Goal: Information Seeking & Learning: Check status

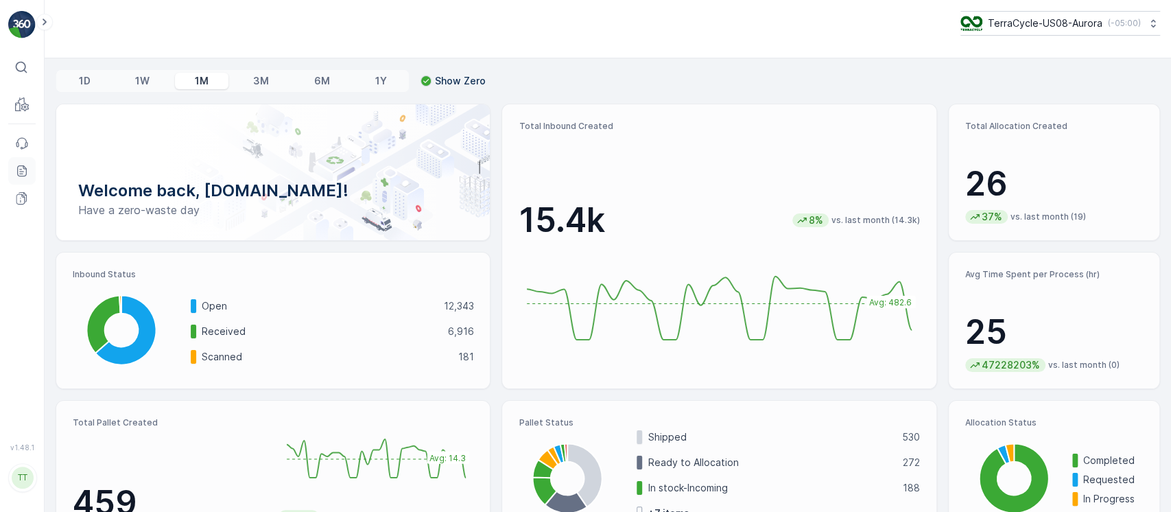
click at [32, 173] on link "Reports" at bounding box center [21, 170] width 27 height 27
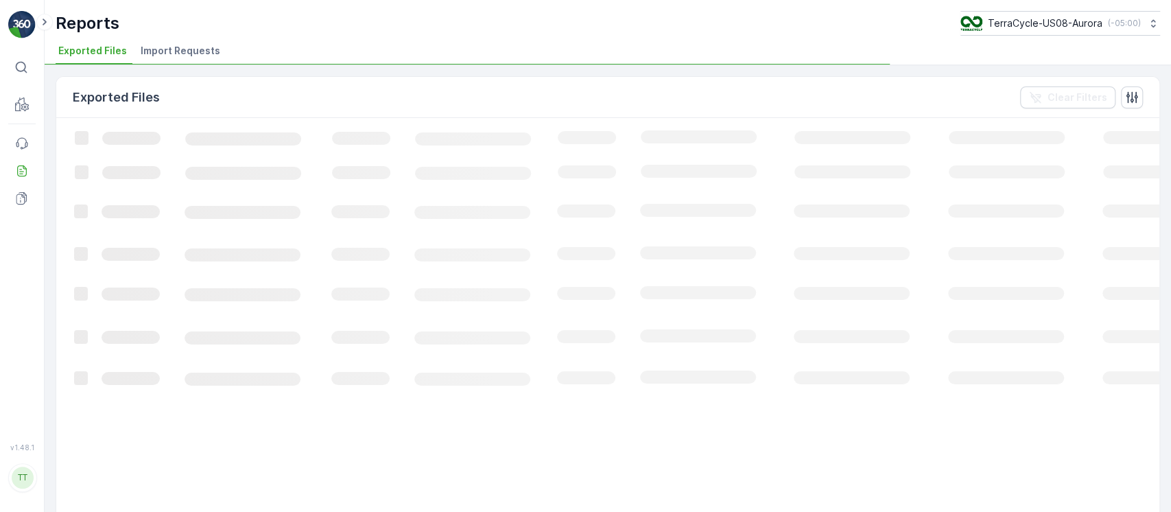
click at [189, 51] on span "Import Requests" at bounding box center [181, 51] width 80 height 14
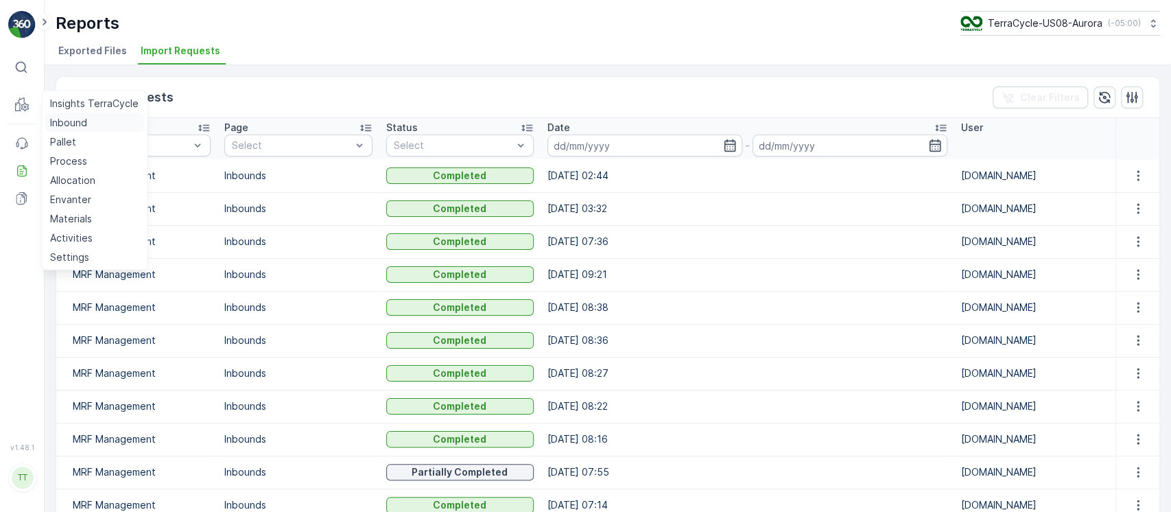
click at [55, 126] on p "Inbound" at bounding box center [68, 123] width 37 height 14
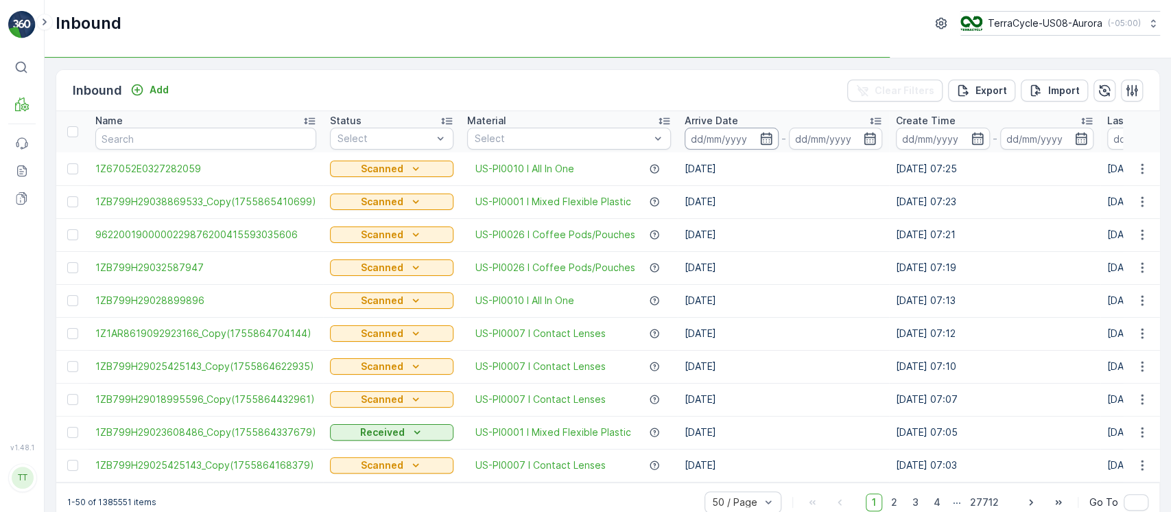
click at [724, 134] on input at bounding box center [732, 139] width 94 height 22
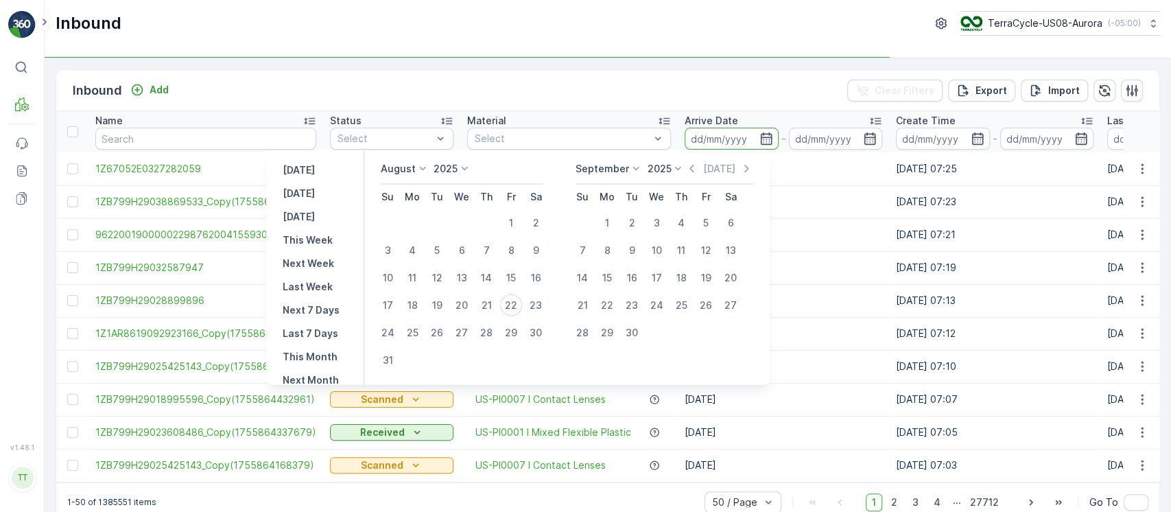
click at [313, 168] on p "[DATE]" at bounding box center [299, 170] width 32 height 14
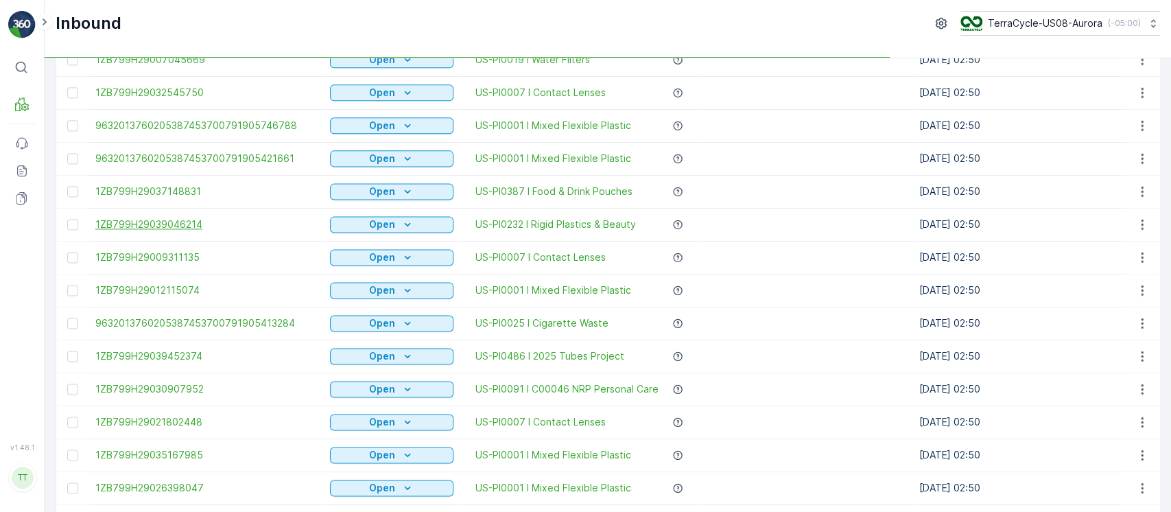
scroll to position [1345, 0]
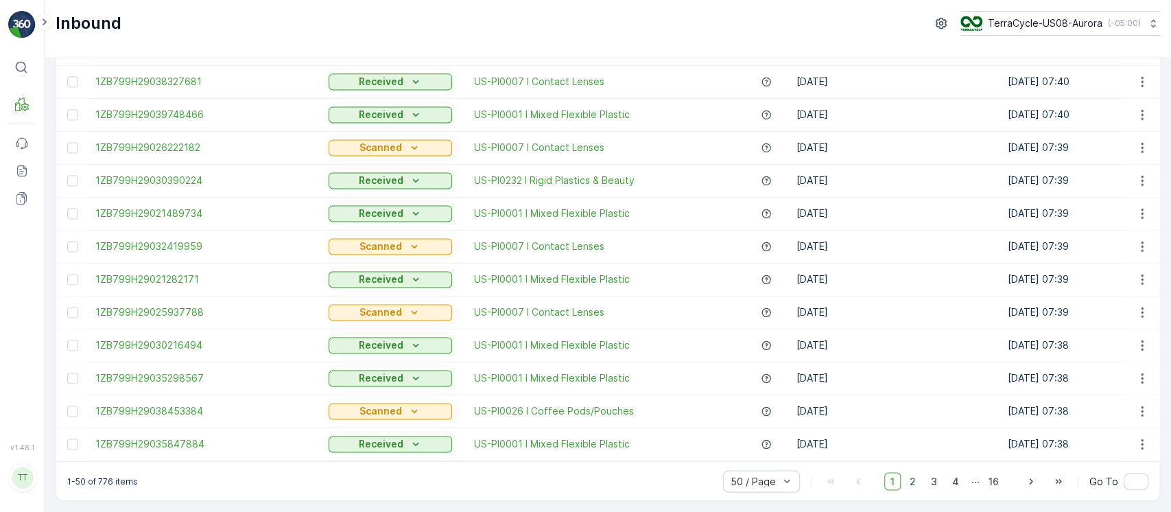
click at [106, 486] on p "1-50 of 776 items" at bounding box center [102, 481] width 71 height 11
click at [104, 486] on p "1-50 of 776 items" at bounding box center [102, 481] width 71 height 11
click at [104, 481] on p "1-50 of 776 items" at bounding box center [102, 481] width 71 height 11
click at [106, 480] on p "1-50 of 776 items" at bounding box center [102, 481] width 71 height 11
copy p "776"
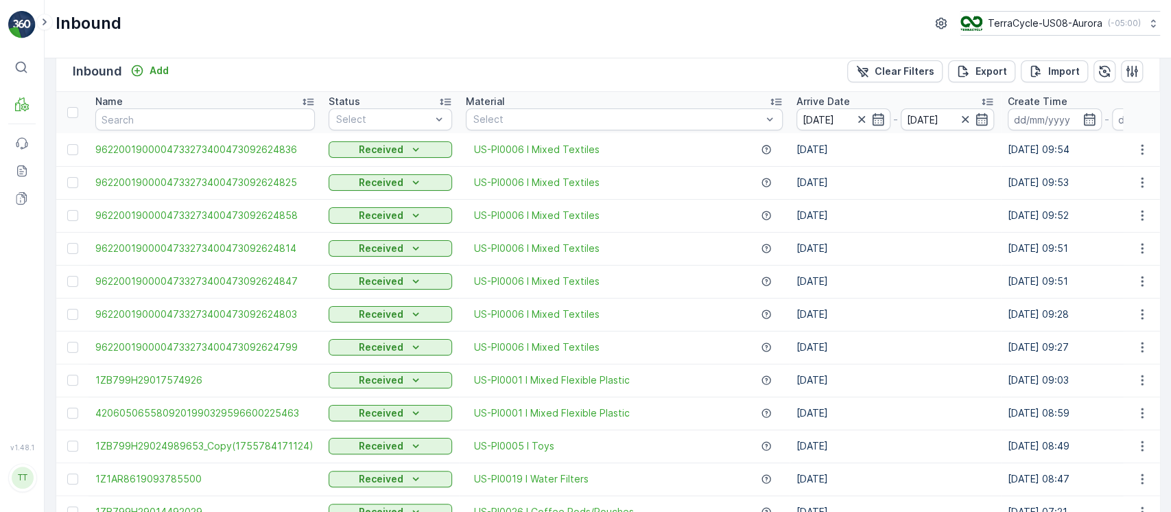
scroll to position [0, 0]
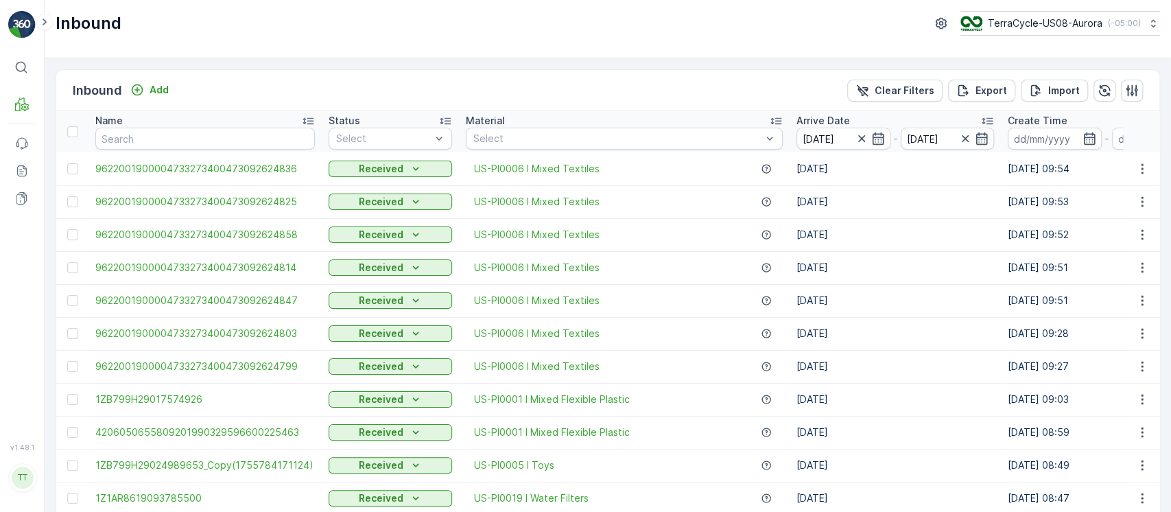
click at [805, 152] on td "21.08.2025" at bounding box center [895, 168] width 211 height 33
click at [800, 139] on input "21.08.2025" at bounding box center [844, 139] width 94 height 22
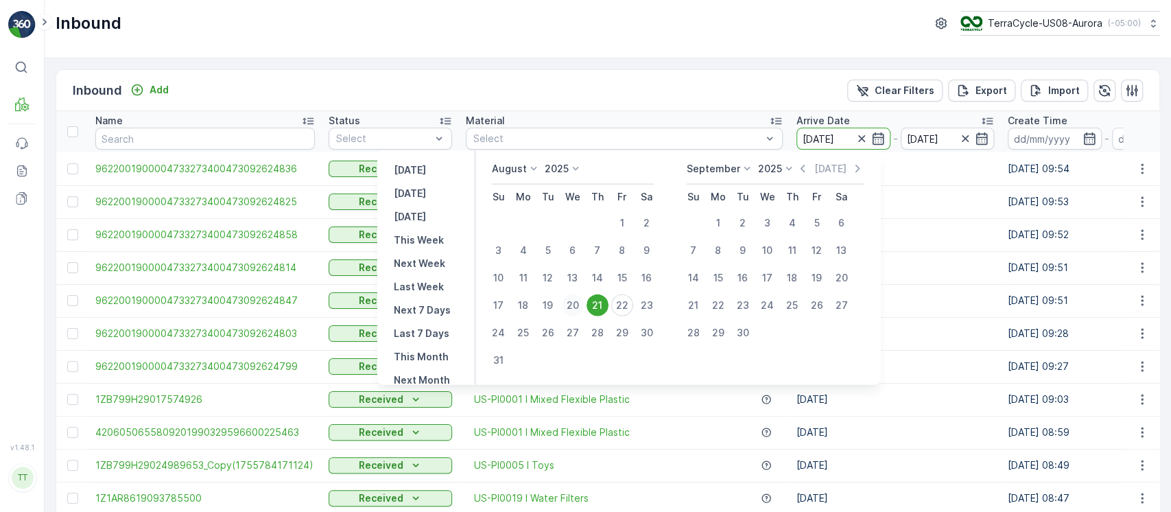
click at [584, 309] on div "20" at bounding box center [573, 305] width 22 height 22
type input "[DATE]"
click at [584, 309] on div "20" at bounding box center [573, 305] width 22 height 22
type input "[DATE]"
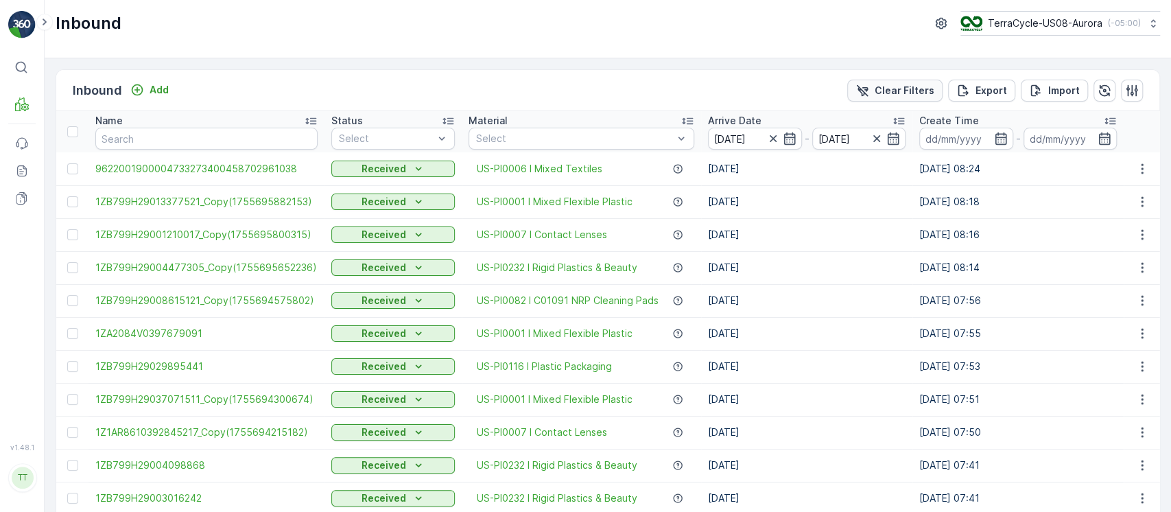
click at [922, 86] on p "Clear Filters" at bounding box center [905, 91] width 60 height 14
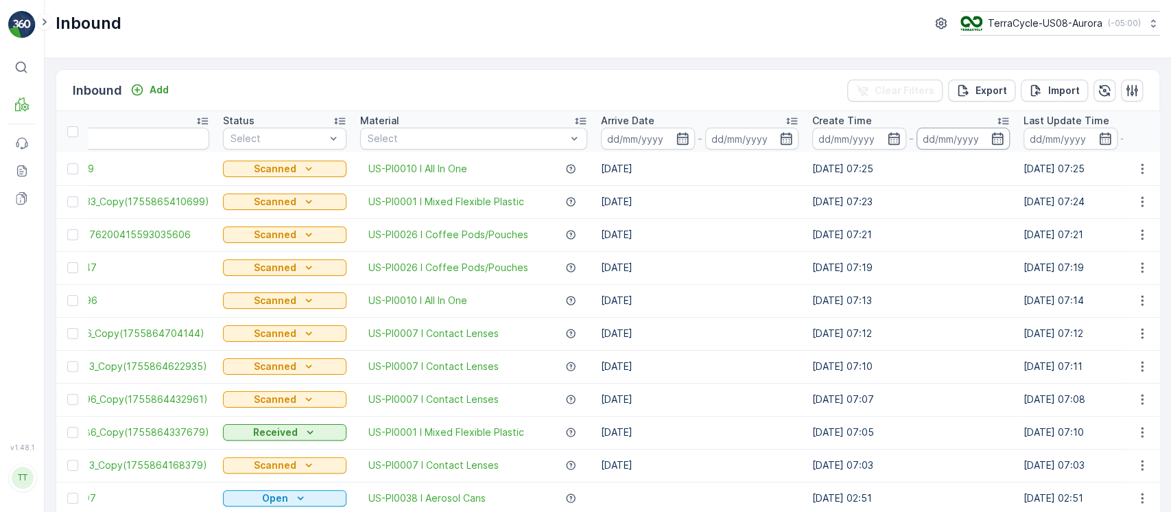
scroll to position [0, 108]
click at [1038, 139] on input at bounding box center [1070, 139] width 94 height 22
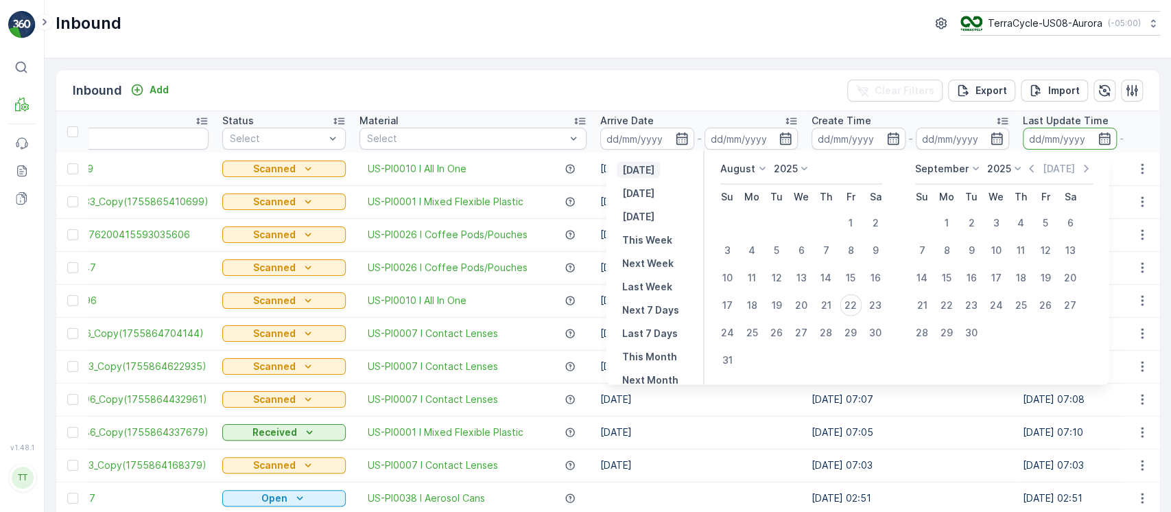
click at [655, 174] on p "[DATE]" at bounding box center [638, 170] width 32 height 14
type input "21.08.2025"
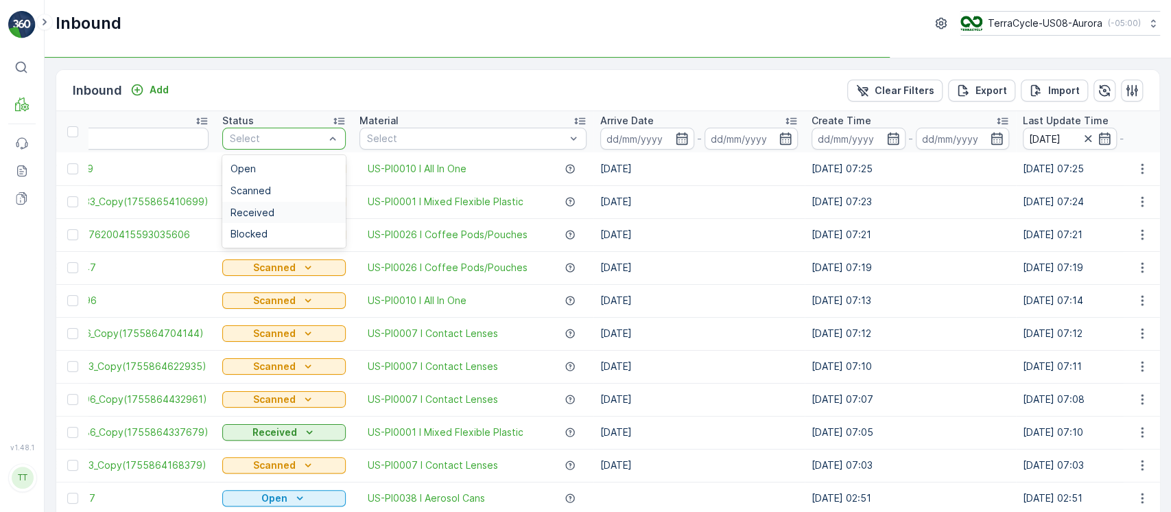
click at [266, 210] on span "Received" at bounding box center [253, 212] width 44 height 11
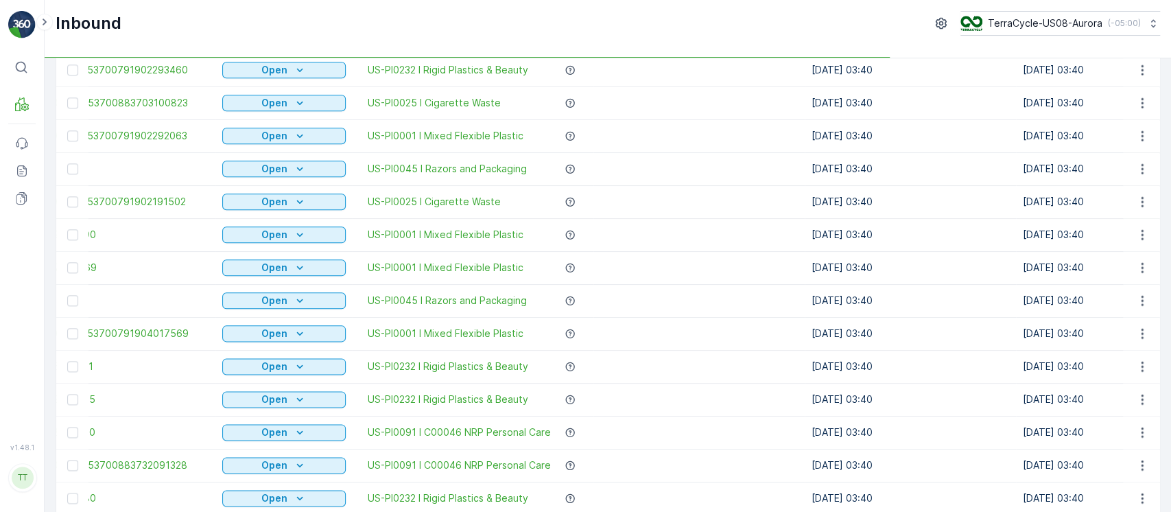
scroll to position [1345, 0]
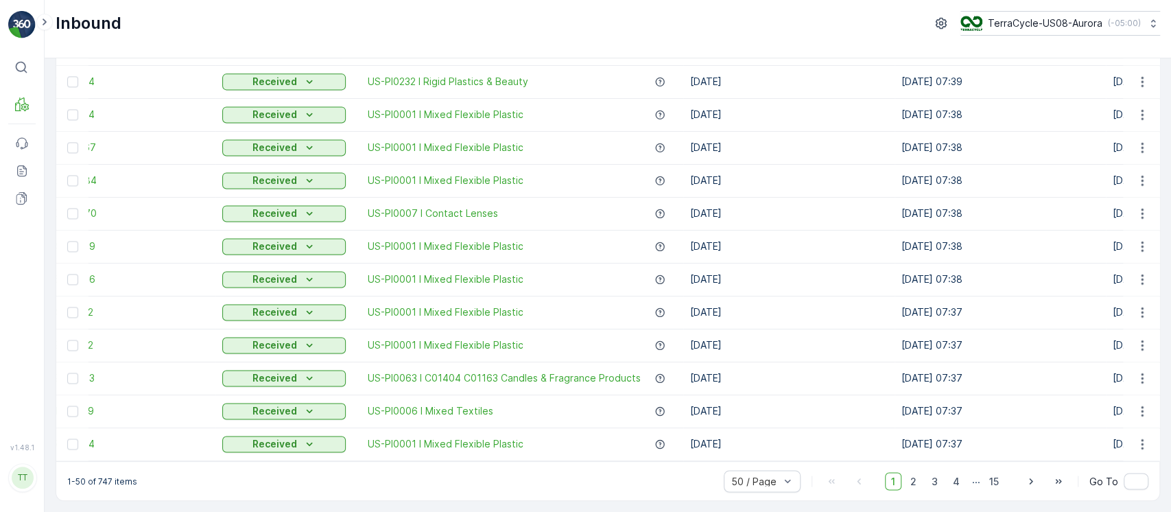
click at [104, 478] on p "1-50 of 747 items" at bounding box center [102, 481] width 70 height 11
copy p "747"
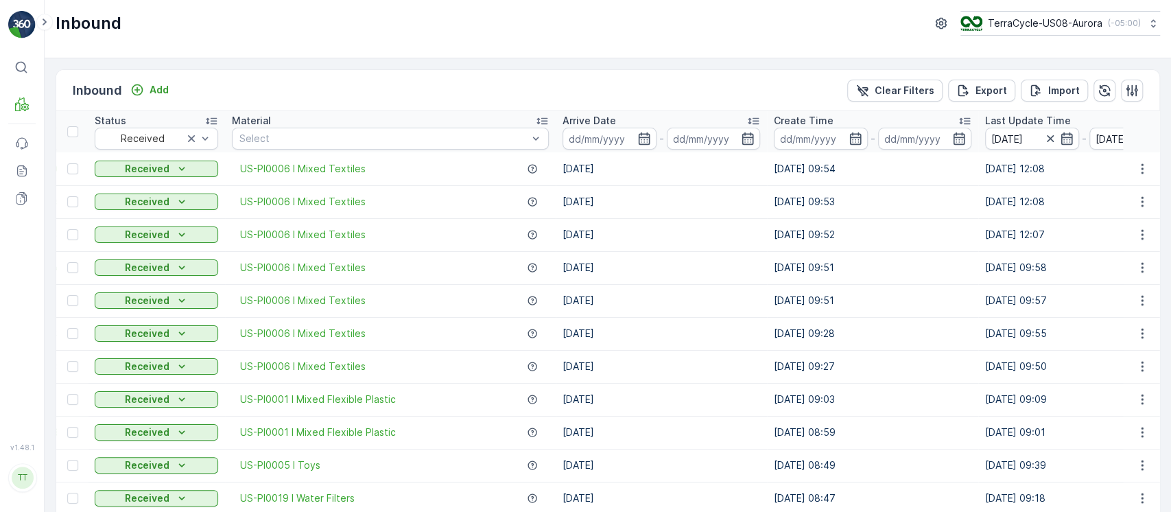
scroll to position [0, 250]
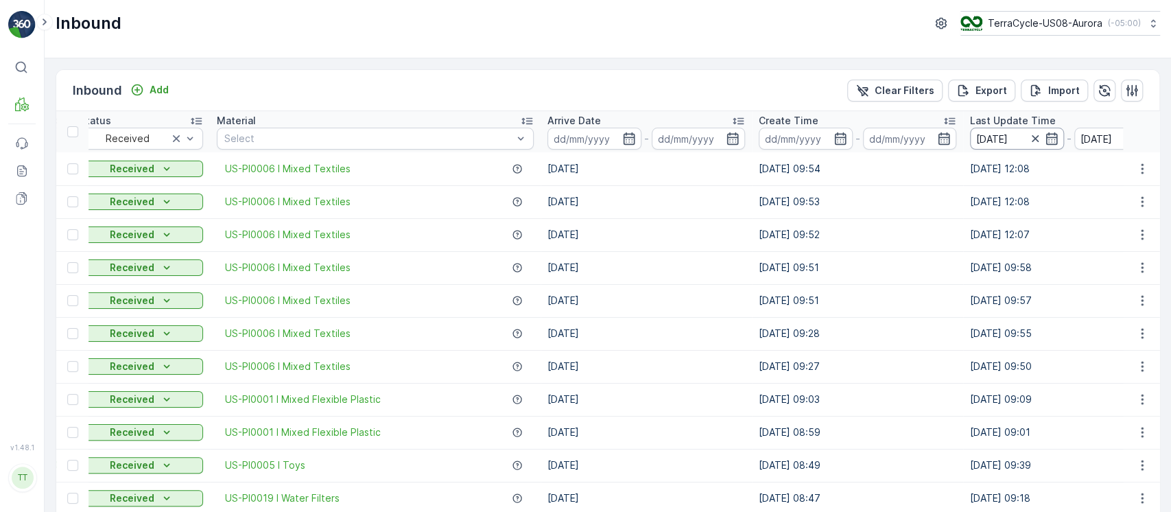
click at [992, 139] on input "21.08.2025" at bounding box center [1017, 139] width 94 height 22
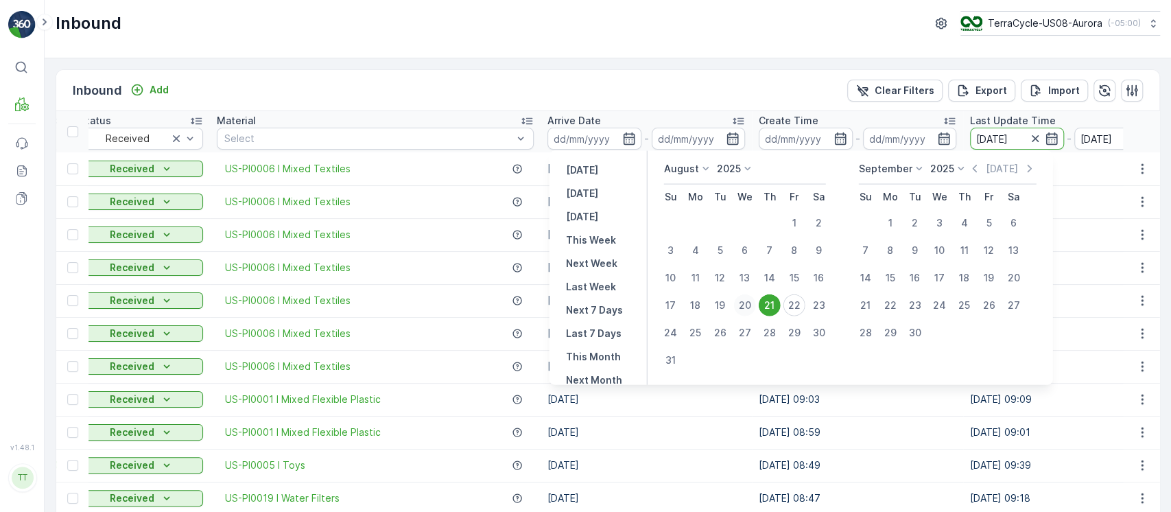
click at [755, 310] on div "20" at bounding box center [745, 305] width 22 height 22
type input "[DATE]"
click at [755, 310] on div "20" at bounding box center [745, 305] width 22 height 22
type input "[DATE]"
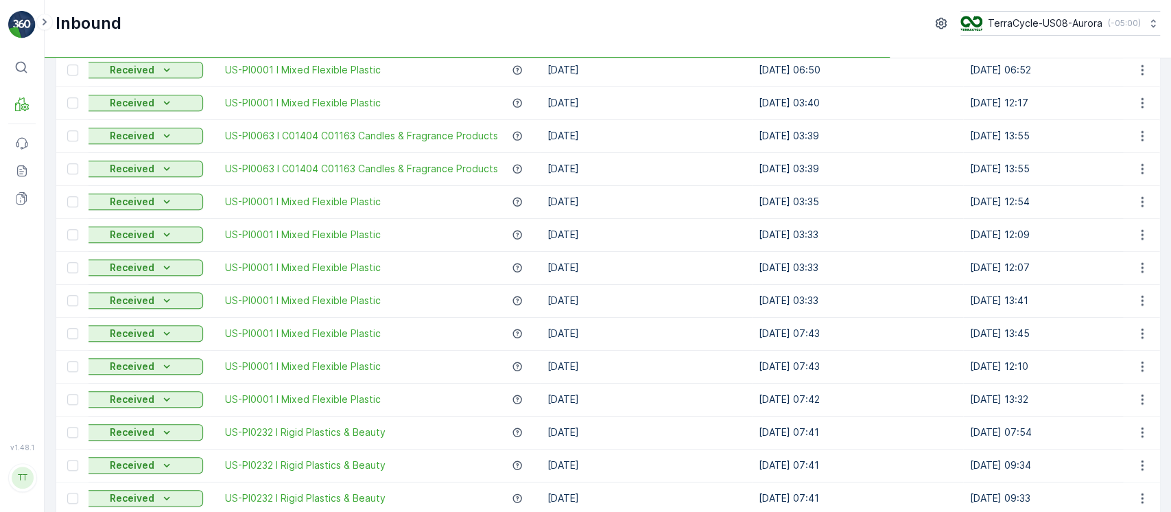
scroll to position [1345, 0]
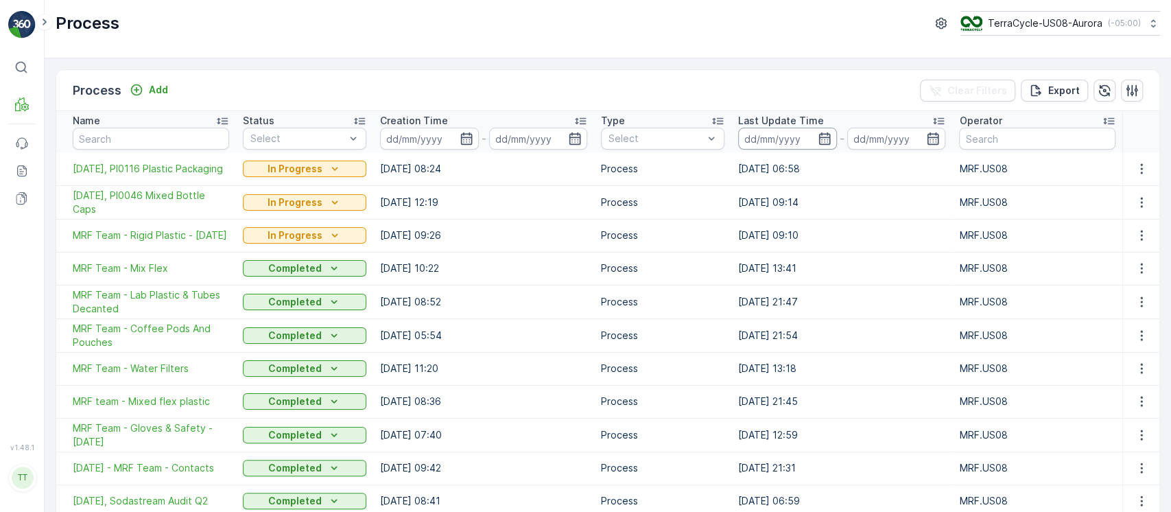
click at [782, 134] on input at bounding box center [787, 139] width 99 height 22
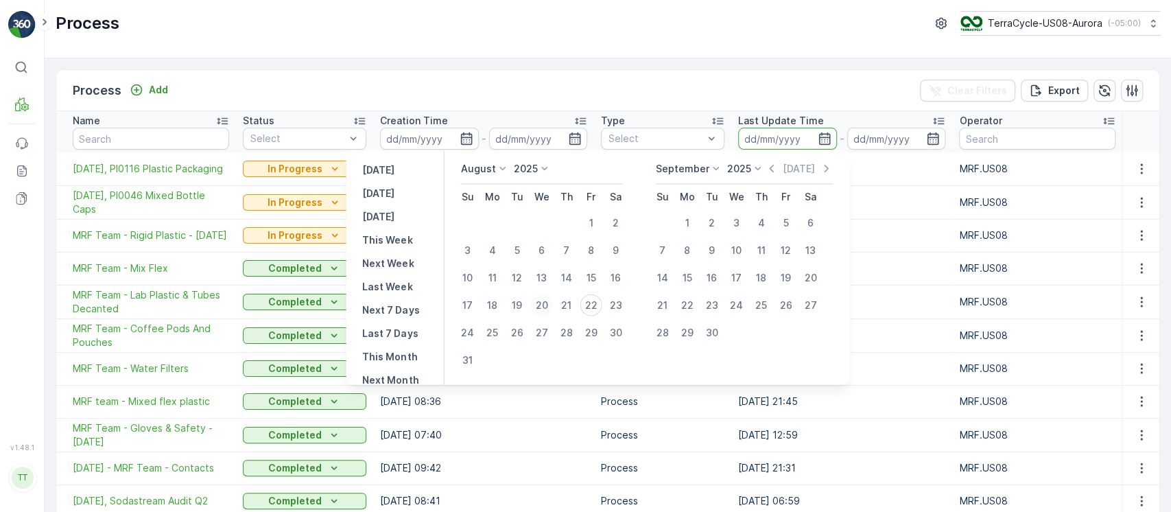
click at [547, 307] on div "20" at bounding box center [541, 305] width 22 height 22
type input "[DATE]"
click at [572, 303] on div "21" at bounding box center [566, 305] width 22 height 22
type input "21.08.2025"
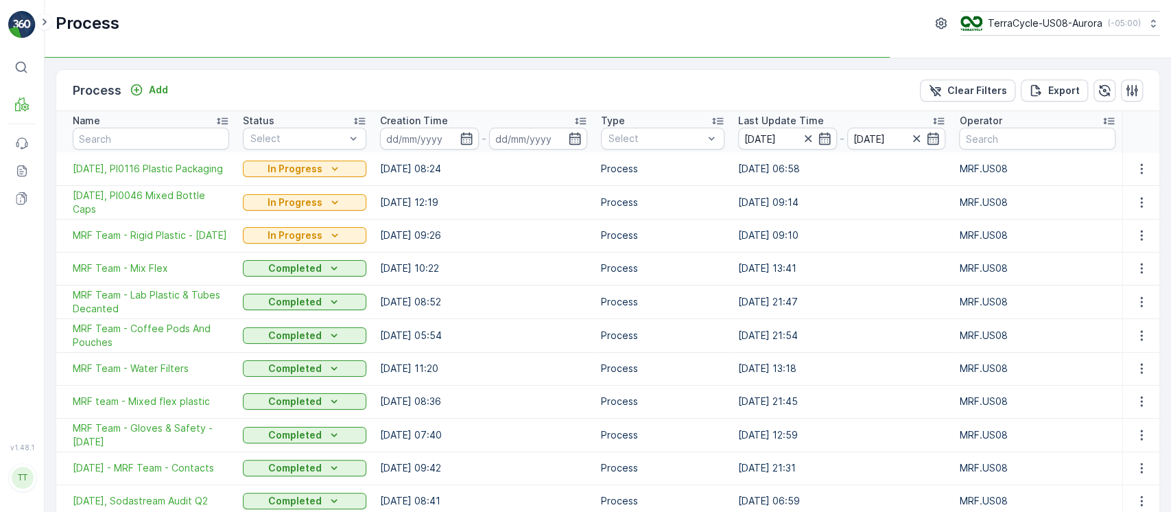
click at [921, 89] on div "Process Add Clear Filters Export" at bounding box center [607, 90] width 1103 height 41
click at [931, 85] on button "Clear Filters" at bounding box center [967, 91] width 95 height 22
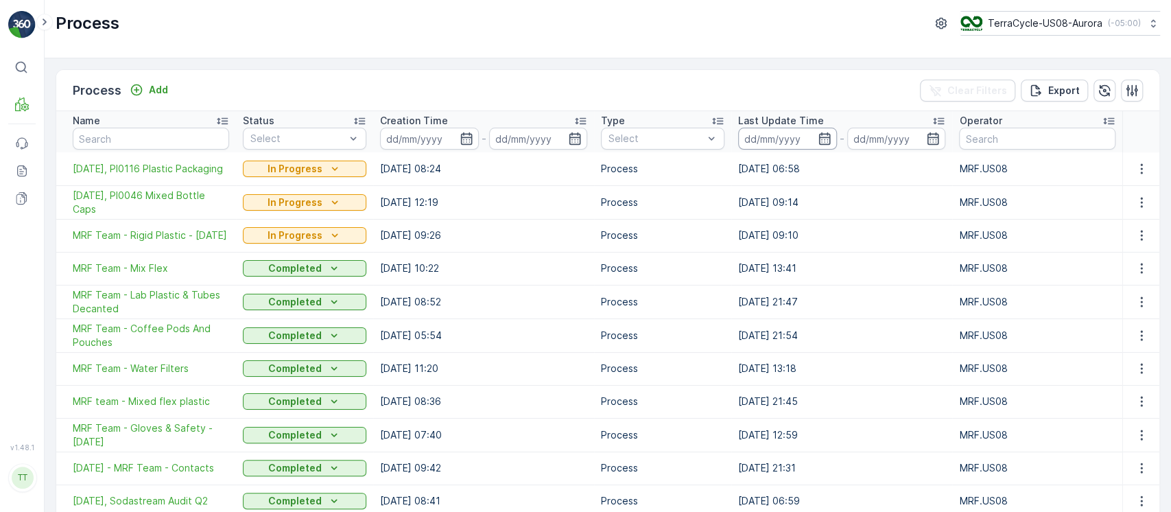
click at [769, 145] on input at bounding box center [787, 139] width 99 height 22
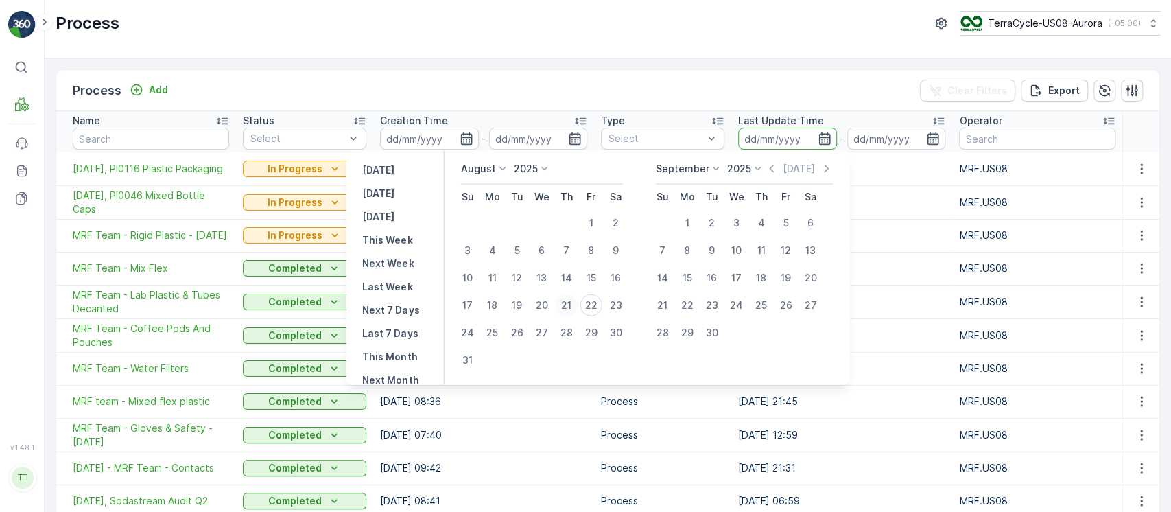
click at [574, 301] on div "21" at bounding box center [566, 305] width 22 height 22
type input "21.08.2025"
click at [602, 305] on div "22" at bounding box center [591, 305] width 22 height 22
type input "22.08.2025"
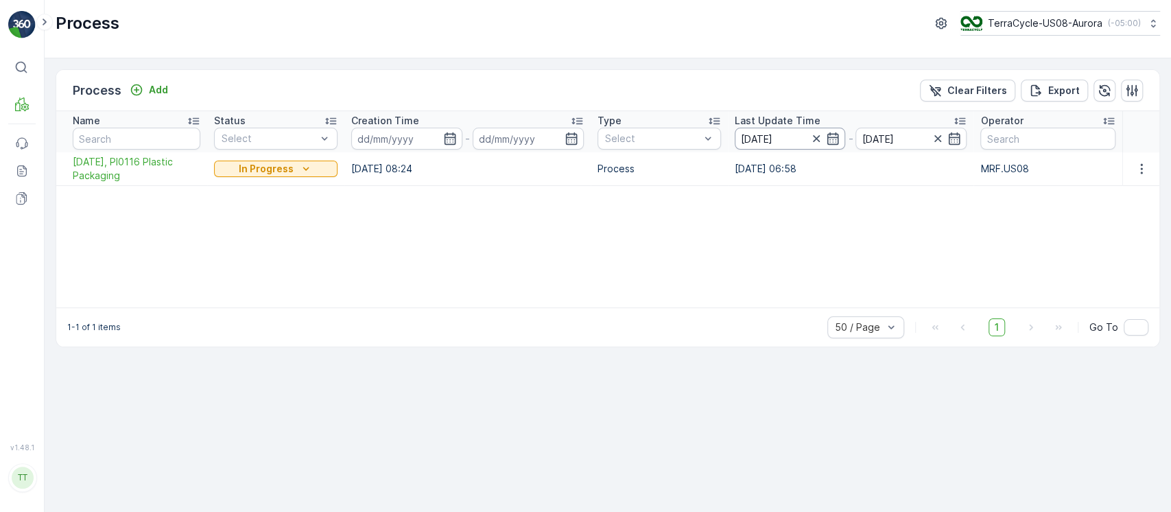
click at [775, 139] on input "21.08.2025" at bounding box center [790, 139] width 111 height 22
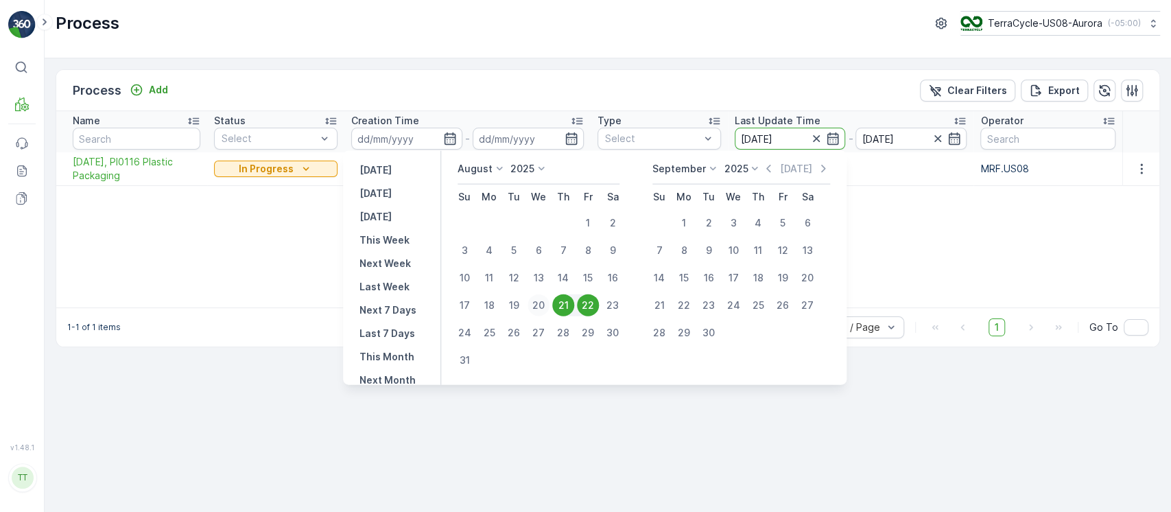
click at [550, 310] on div "20" at bounding box center [539, 305] width 22 height 22
type input "[DATE]"
click at [340, 271] on div "Name Status Select Creation Time - Type Select Last Update Time 20.08.2025 - 22…" at bounding box center [607, 209] width 1103 height 196
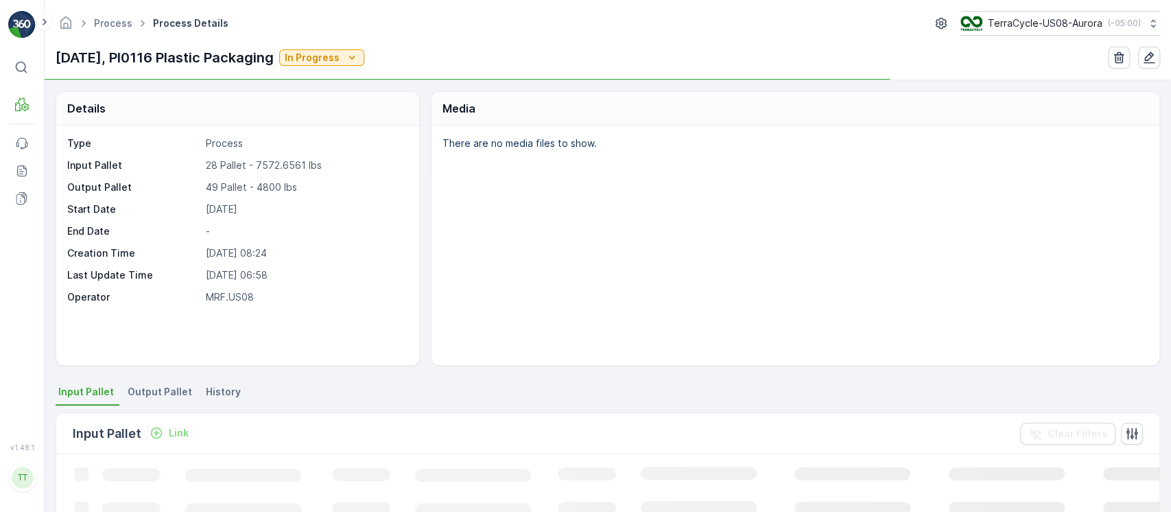
click at [224, 392] on span "History" at bounding box center [223, 392] width 35 height 14
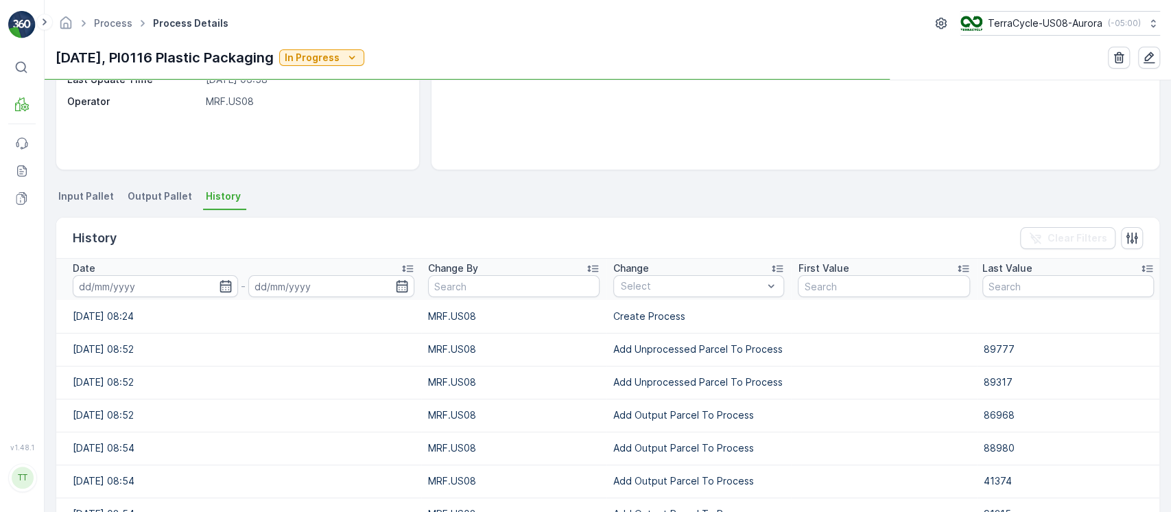
scroll to position [196, 0]
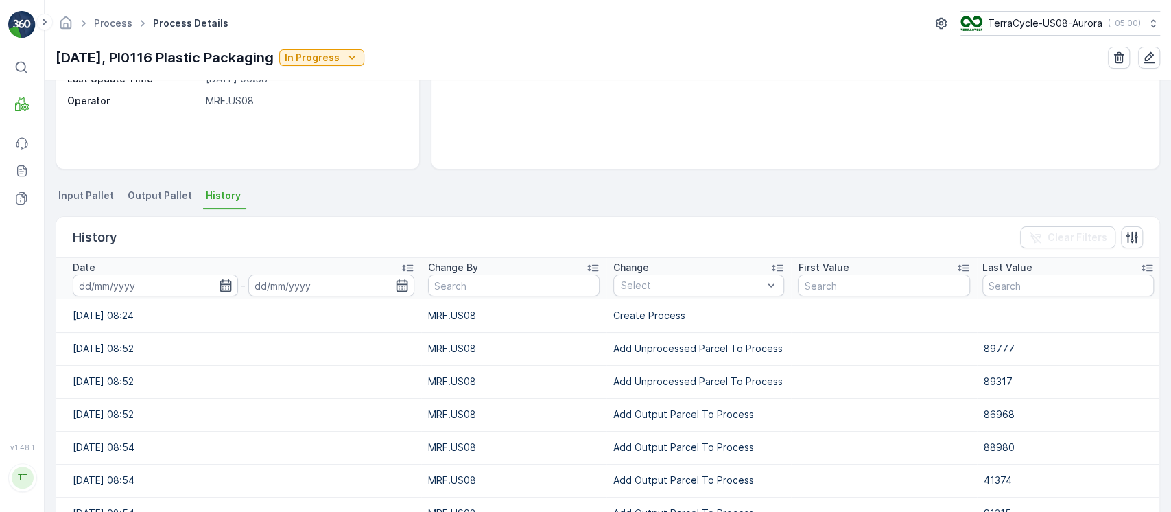
click at [703, 344] on td "Add Unprocessed Parcel To Process" at bounding box center [699, 348] width 185 height 33
copy td "Add Unprocessed Parcel To Process"
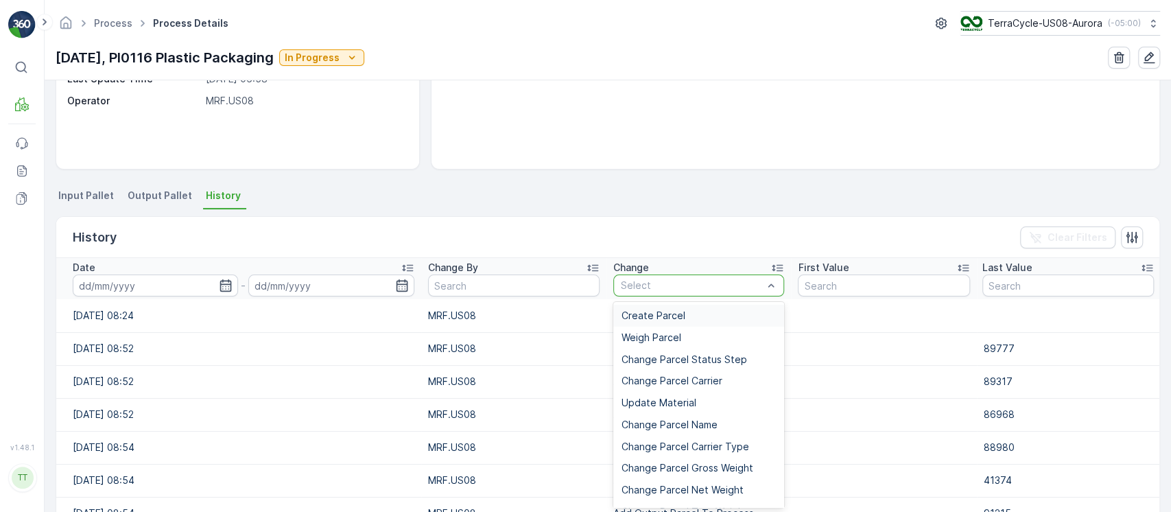
click at [685, 280] on div at bounding box center [692, 285] width 145 height 11
paste input "Add Unprocessed Parcel To Process"
type input "Add Unprocessed Parcel To Process"
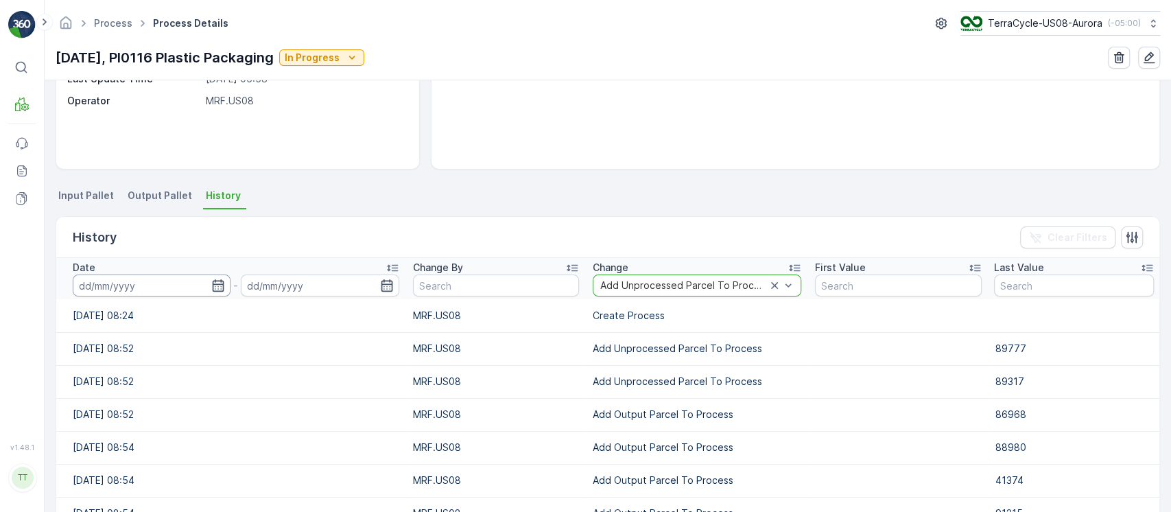
click at [152, 283] on input at bounding box center [152, 285] width 158 height 22
click at [156, 284] on input at bounding box center [152, 285] width 158 height 22
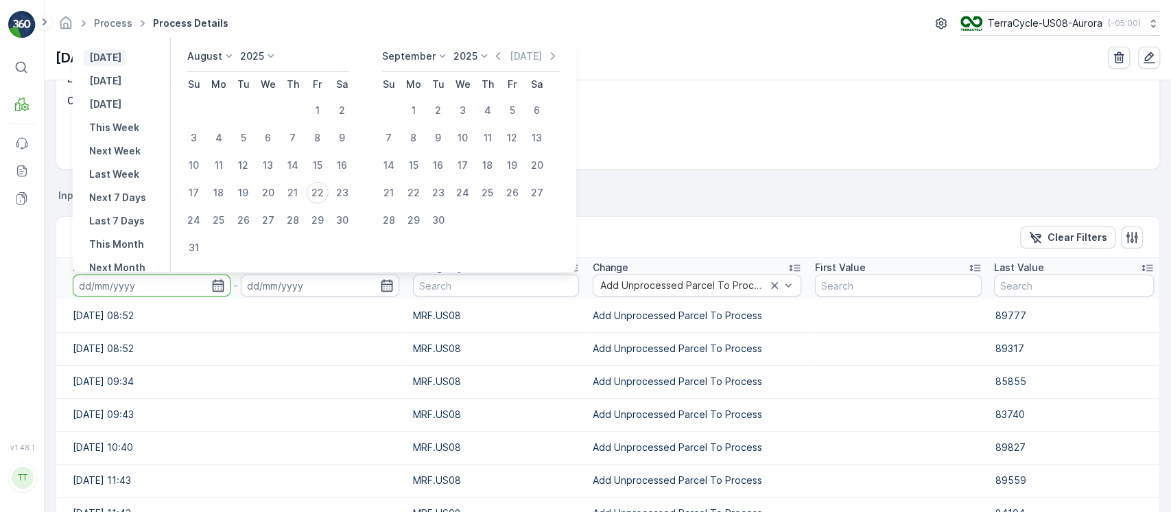
click at [117, 48] on div "Yesterday Today Tomorrow This Week Next Week Last Week Next 7 Days Last 7 Days …" at bounding box center [122, 155] width 98 height 234
click at [117, 52] on p "[DATE]" at bounding box center [105, 58] width 32 height 14
type input "21.08.2025"
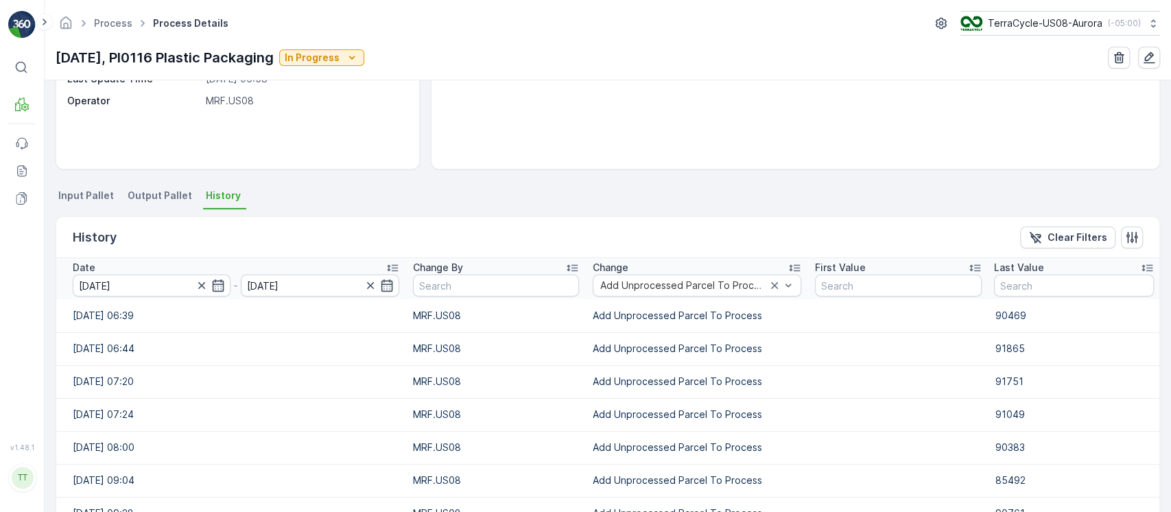
scroll to position [567, 0]
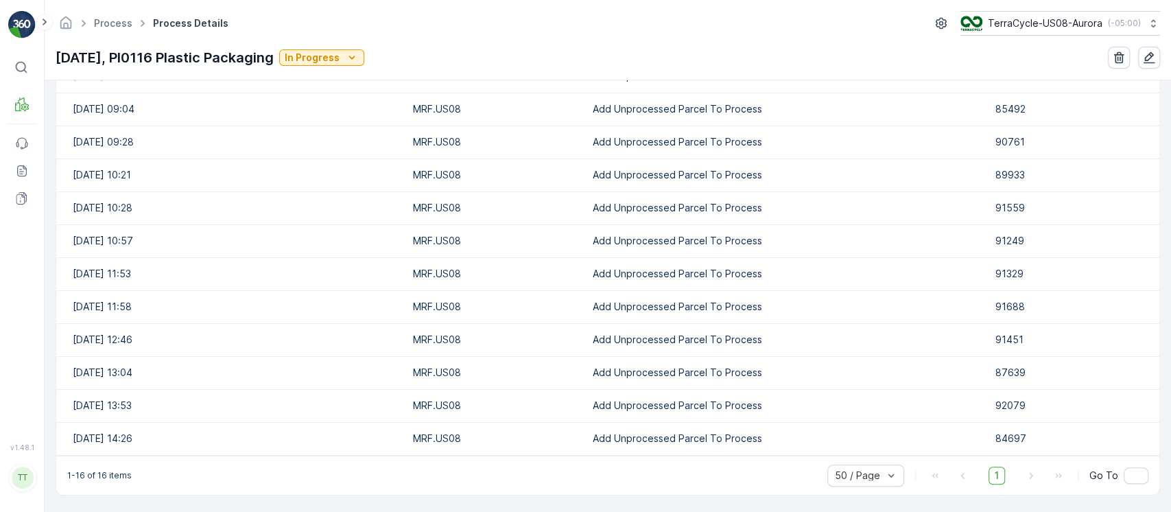
click at [100, 474] on p "1-16 of 16 items" at bounding box center [99, 475] width 65 height 11
copy p "16"
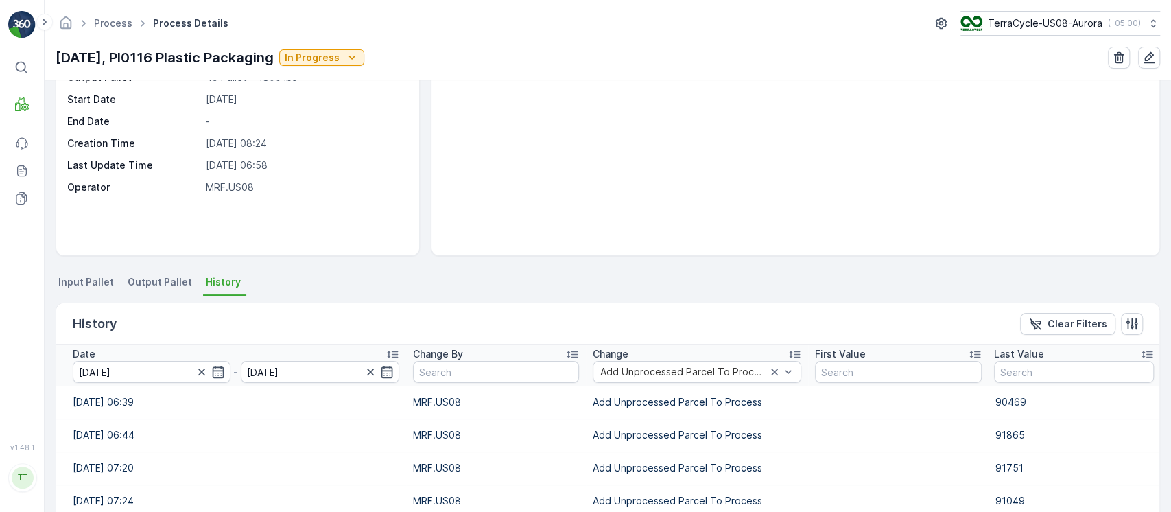
scroll to position [0, 0]
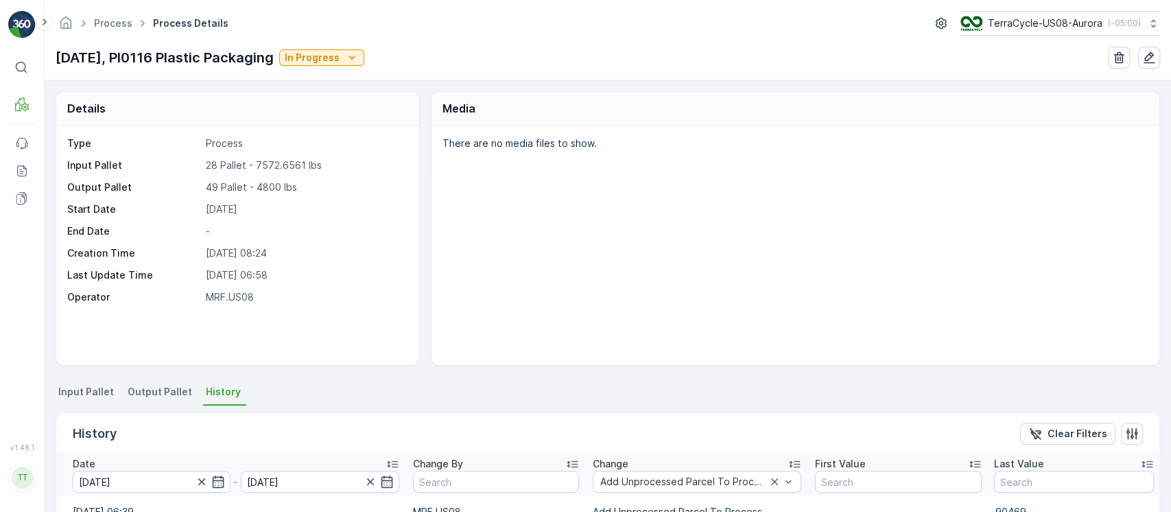
click at [134, 465] on div "Date" at bounding box center [236, 464] width 327 height 14
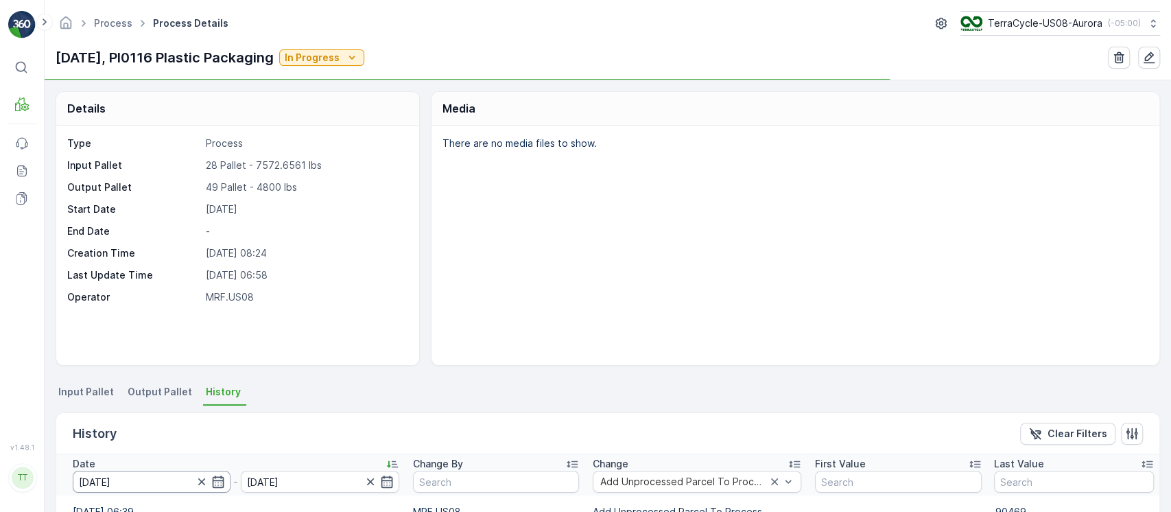
click at [141, 480] on input "21.08.2025" at bounding box center [152, 482] width 158 height 22
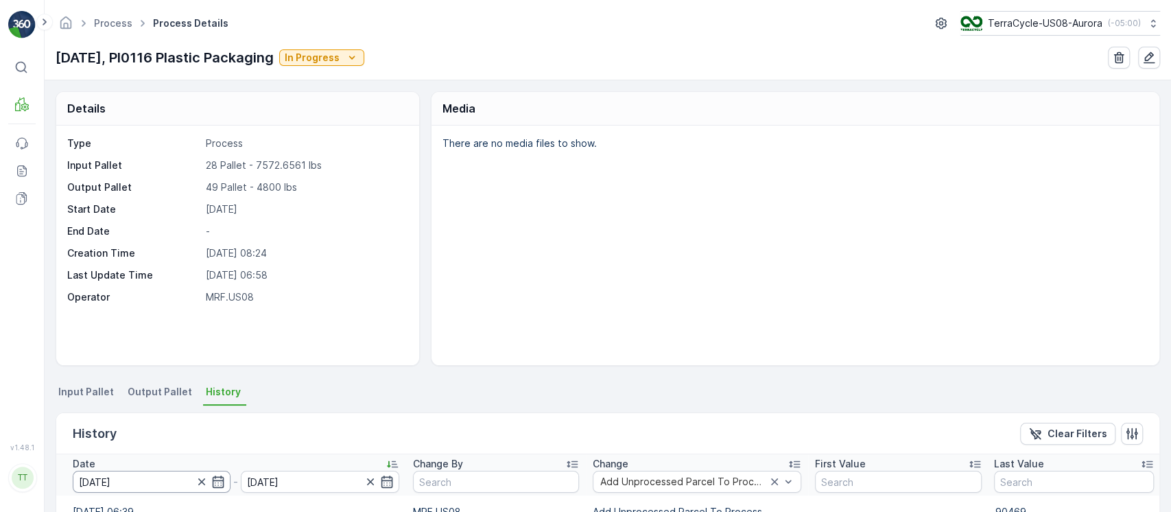
click at [145, 475] on input "21.08.2025" at bounding box center [152, 482] width 158 height 22
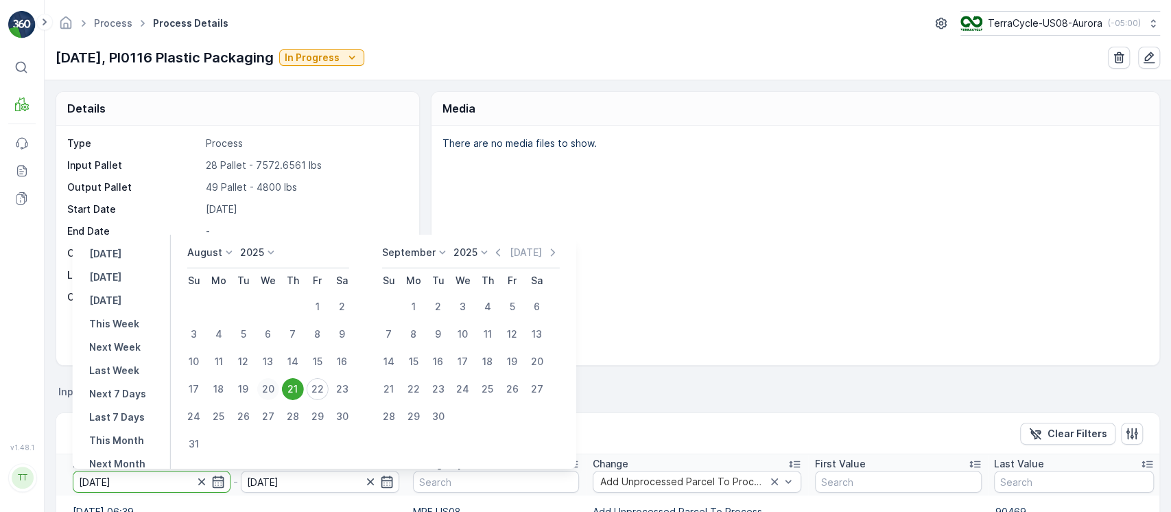
click at [268, 384] on div "20" at bounding box center [268, 389] width 22 height 22
type input "[DATE]"
click at [268, 384] on div "20" at bounding box center [268, 389] width 22 height 22
type input "[DATE]"
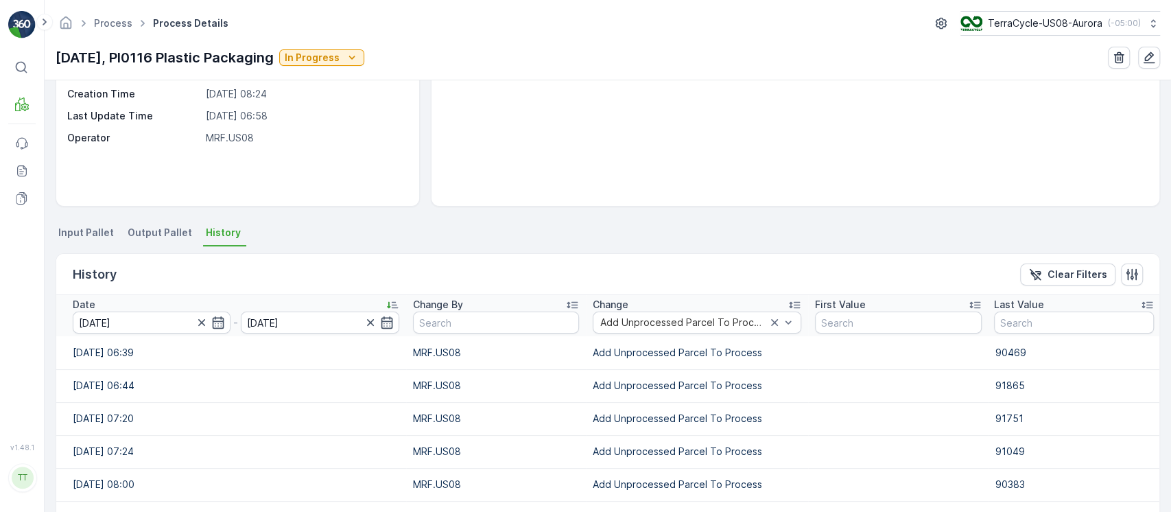
scroll to position [274, 0]
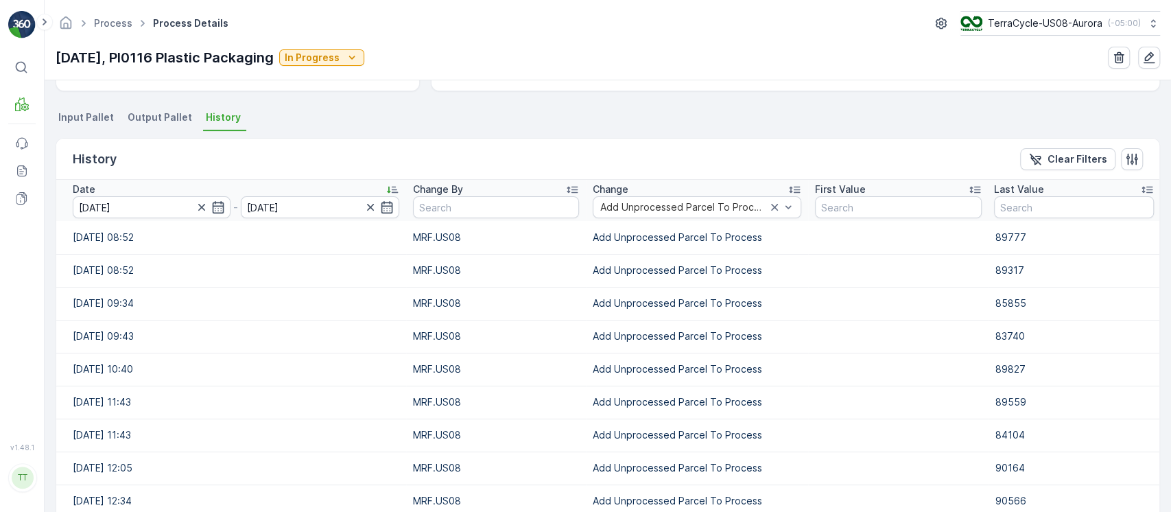
scroll to position [403, 0]
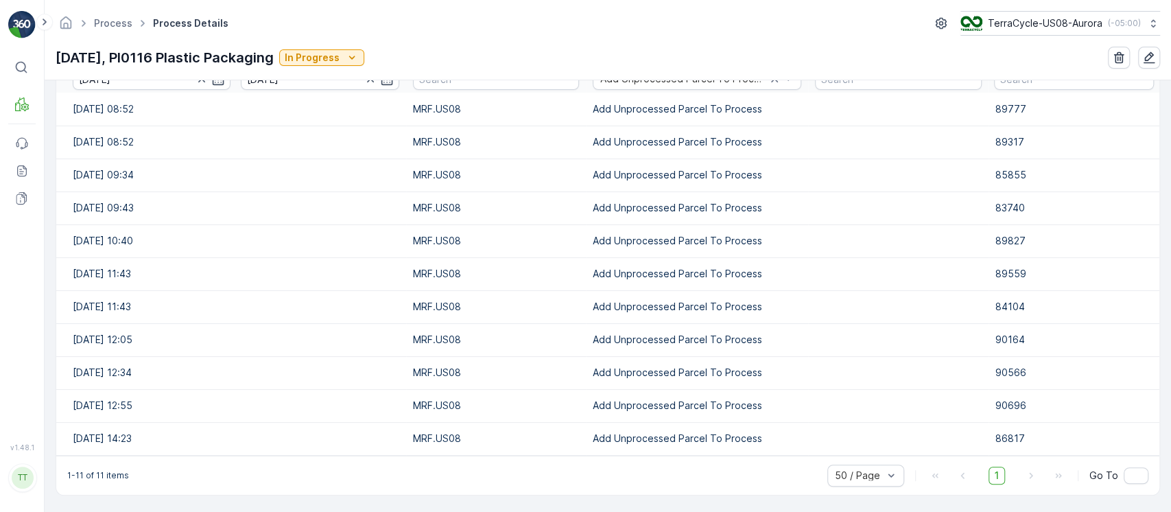
click at [665, 334] on td "Add Unprocessed Parcel To Process" at bounding box center [697, 339] width 222 height 33
copy td "Add Unprocessed Parcel To Process"
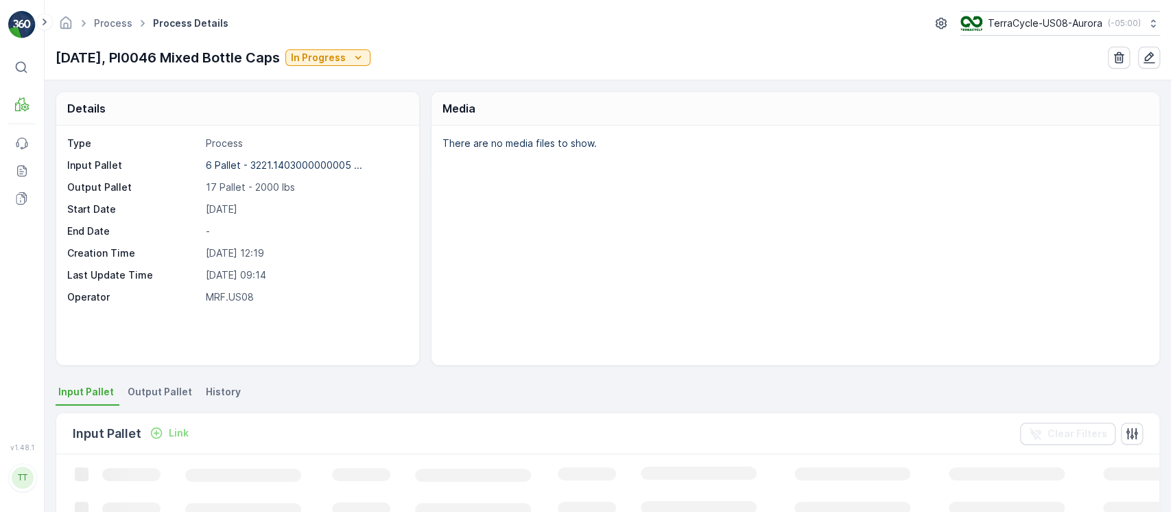
click at [222, 398] on li "History" at bounding box center [224, 393] width 43 height 23
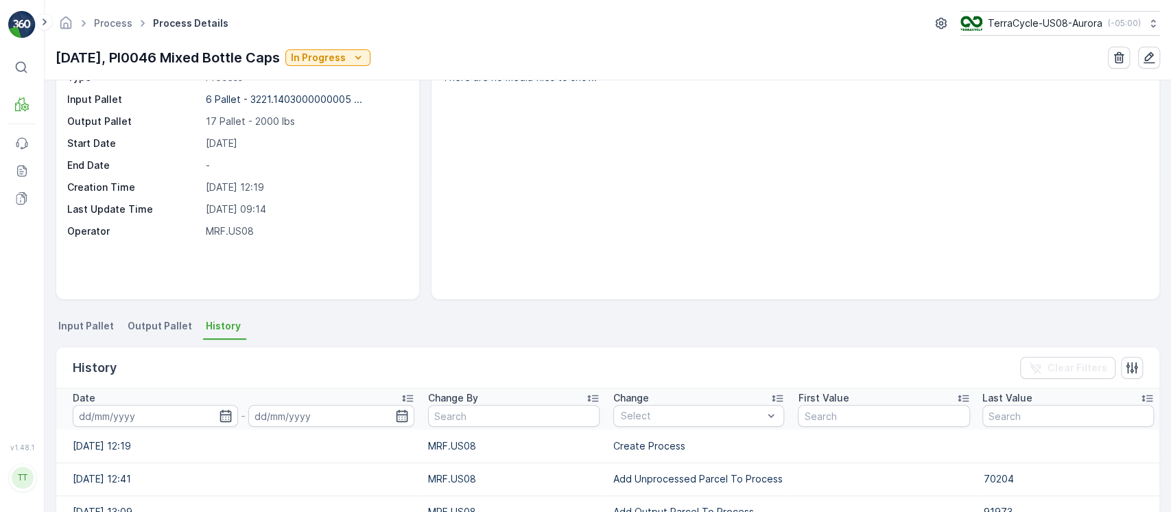
scroll to position [91, 0]
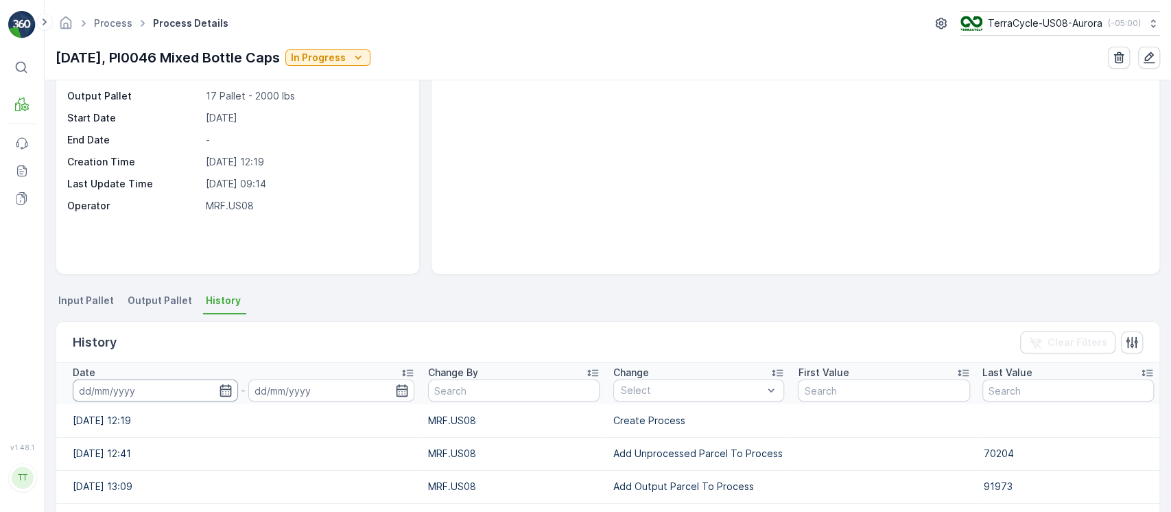
click at [203, 389] on input at bounding box center [155, 390] width 165 height 22
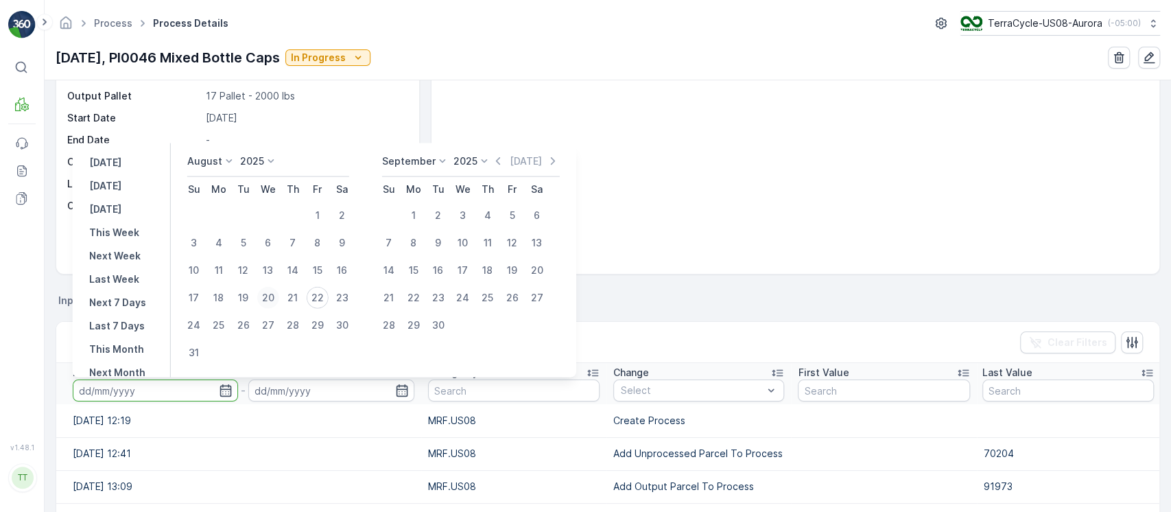
click at [270, 288] on div "20" at bounding box center [268, 298] width 22 height 22
type input "[DATE]"
click at [270, 288] on div "20" at bounding box center [268, 298] width 22 height 22
type input "[DATE]"
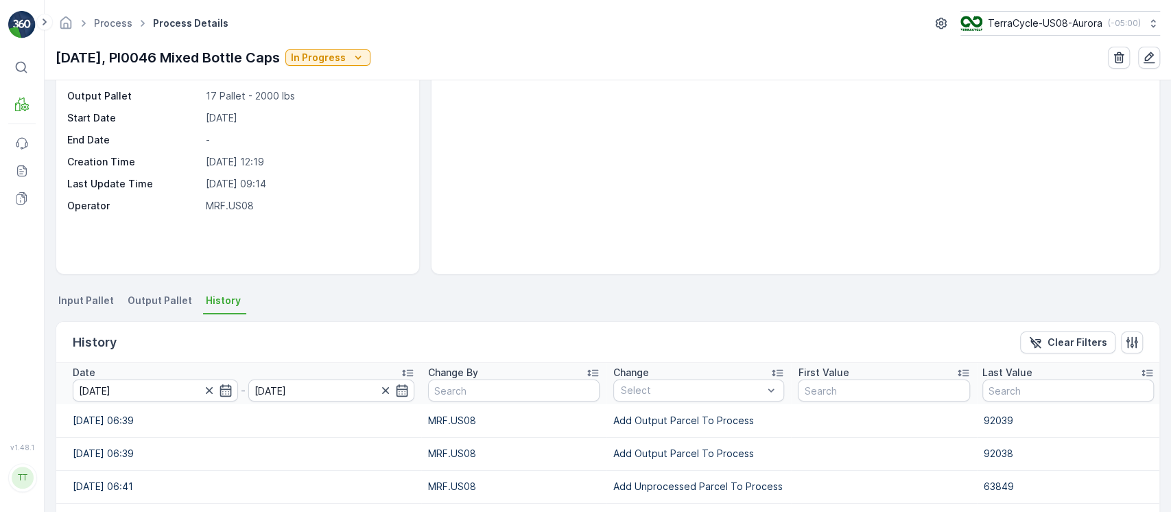
click at [689, 387] on div at bounding box center [692, 390] width 145 height 11
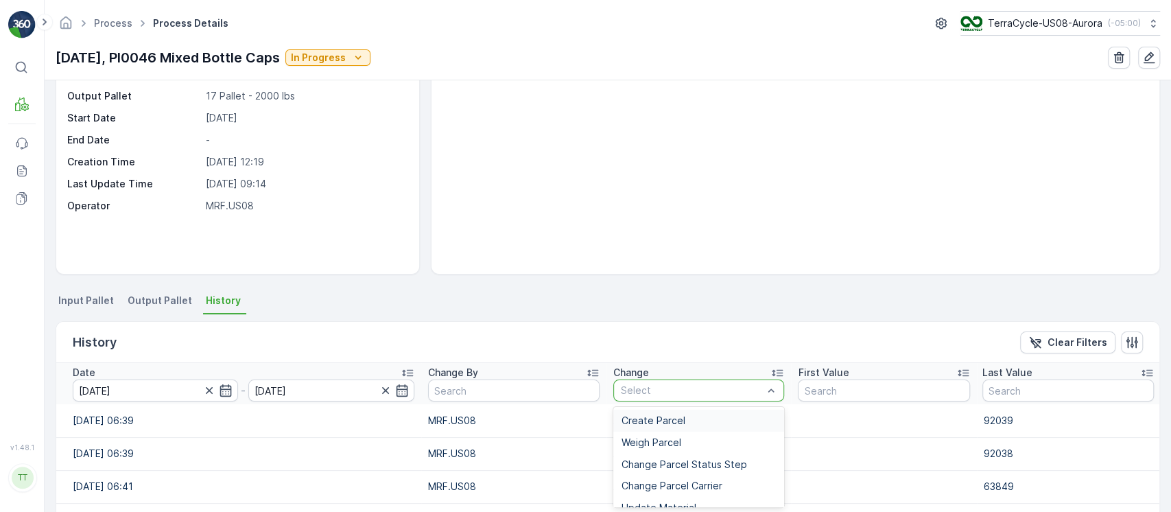
paste input "Add Unprocessed Parcel To Process"
type input "Add Unprocessed Parcel To Process"
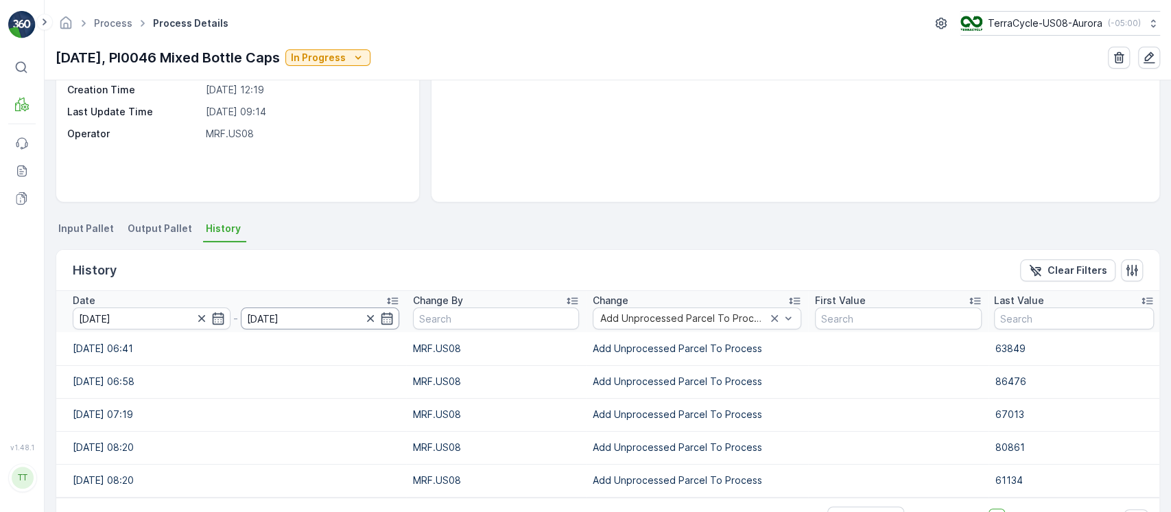
scroll to position [205, 0]
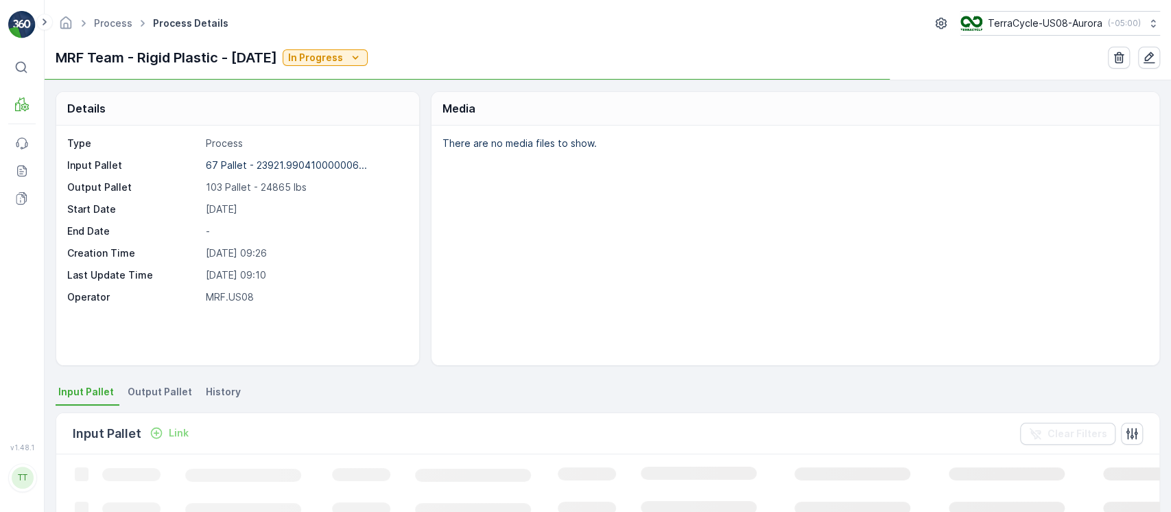
click at [225, 387] on span "History" at bounding box center [223, 392] width 35 height 14
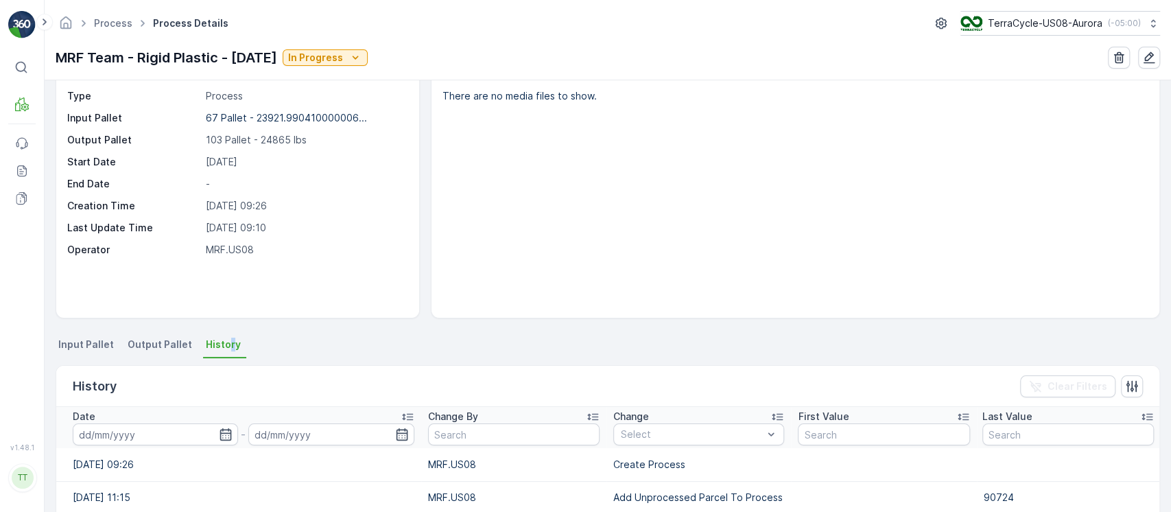
scroll to position [183, 0]
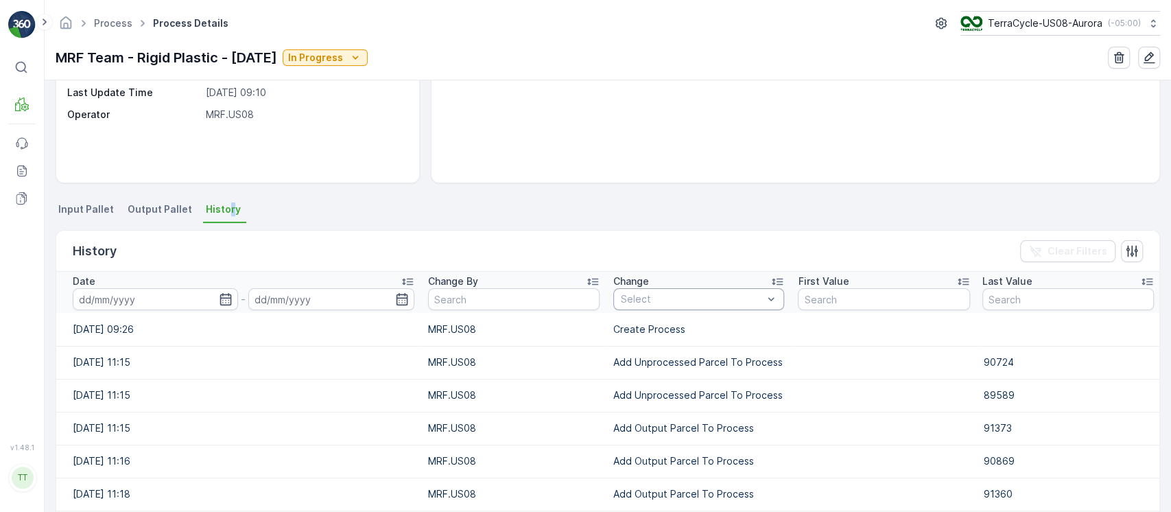
click at [673, 298] on div at bounding box center [692, 299] width 145 height 11
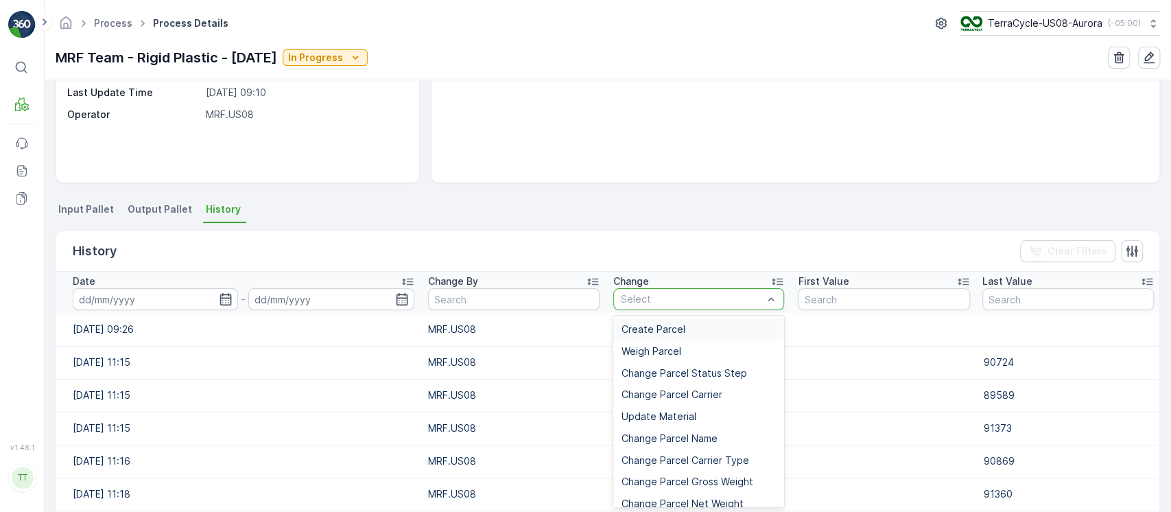
paste input "Add Unprocessed Parcel To Process"
type input "Add Unprocessed Parcel To Process"
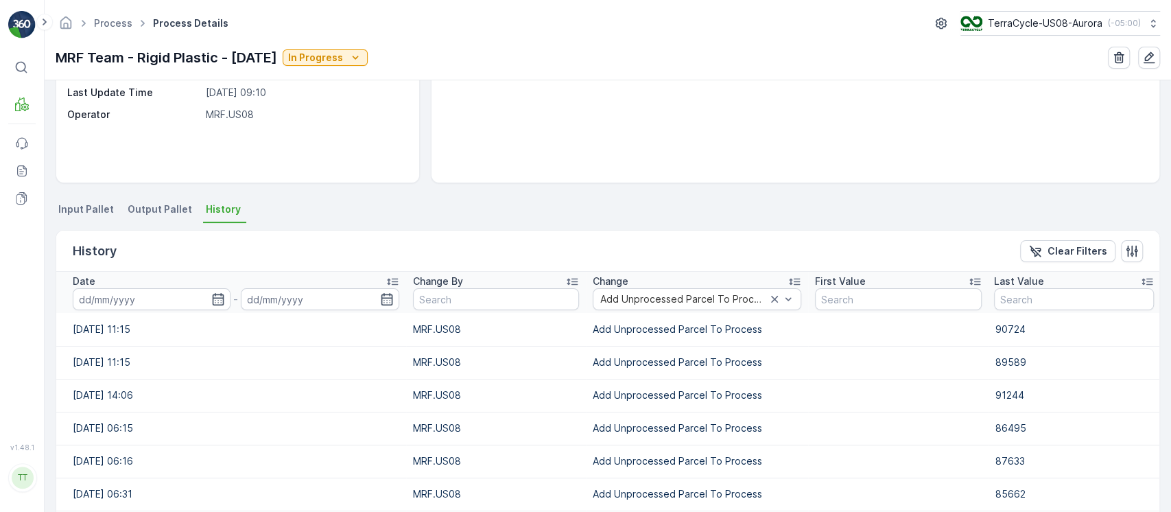
click at [141, 304] on input at bounding box center [152, 299] width 158 height 22
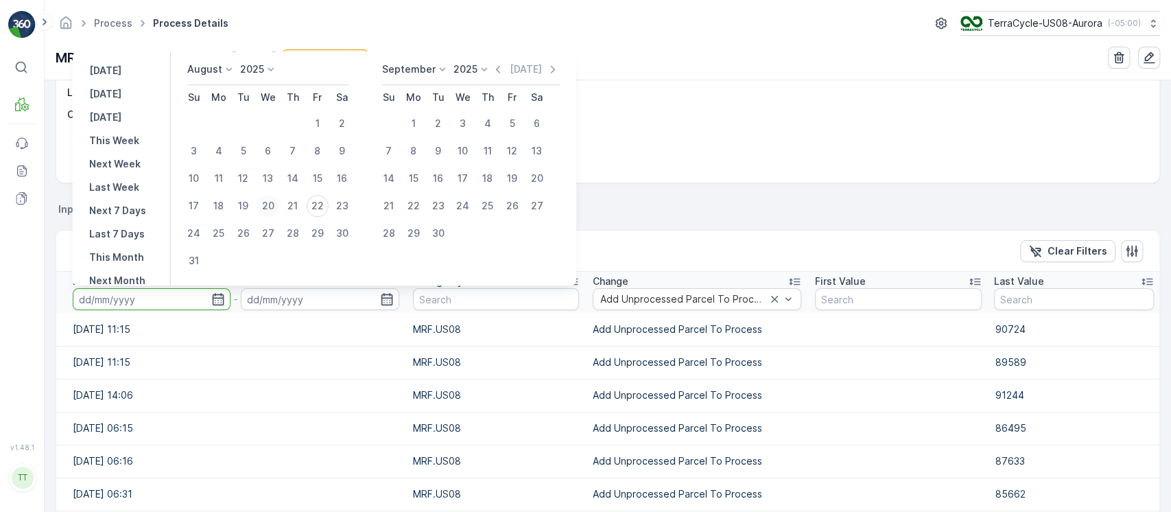
click at [274, 203] on div "20" at bounding box center [268, 206] width 22 height 22
type input "[DATE]"
click at [274, 203] on div "20" at bounding box center [268, 206] width 22 height 22
type input "[DATE]"
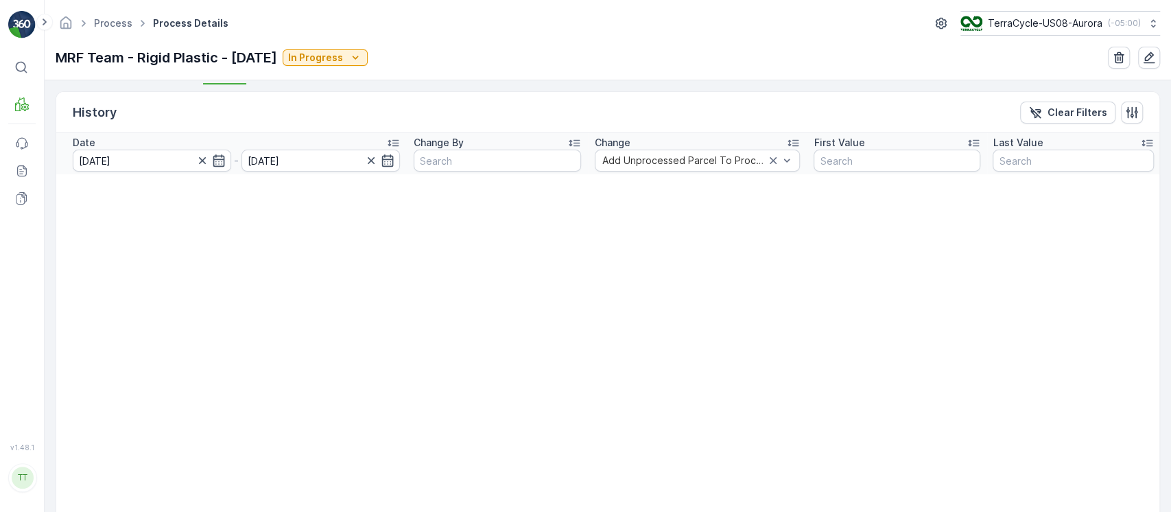
scroll to position [366, 0]
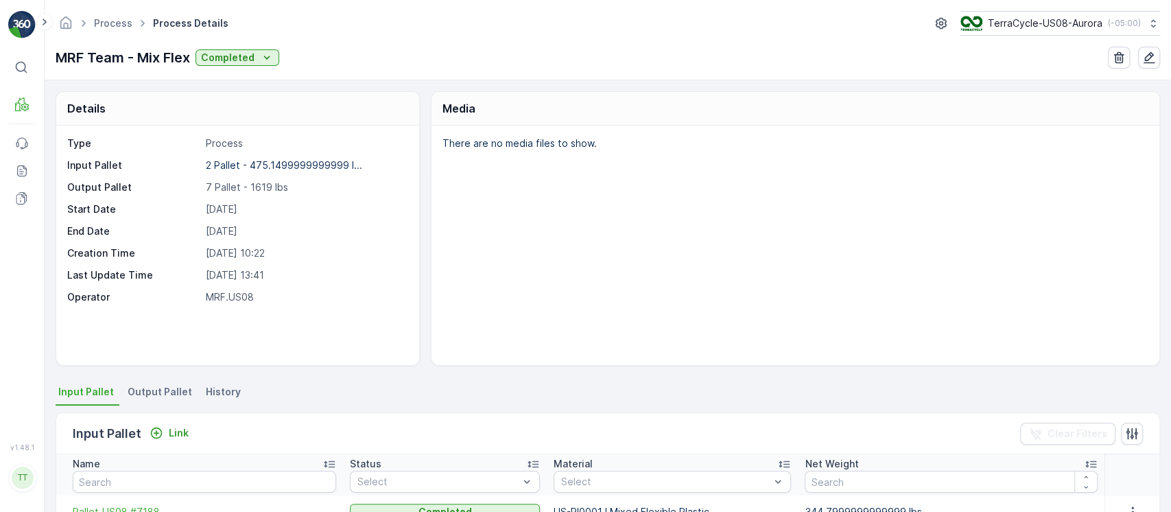
scroll to position [183, 0]
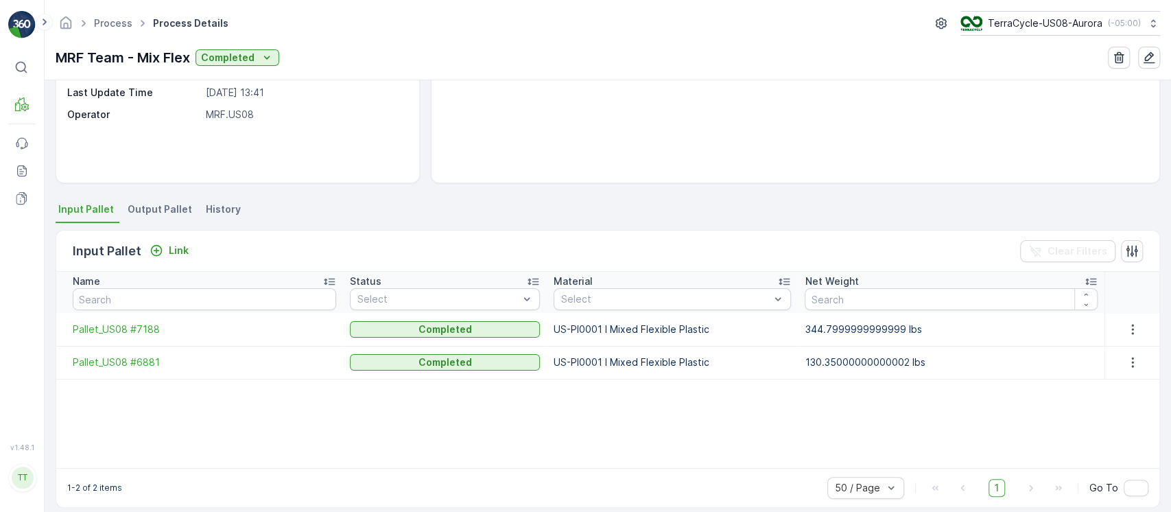
click at [230, 208] on span "History" at bounding box center [223, 209] width 35 height 14
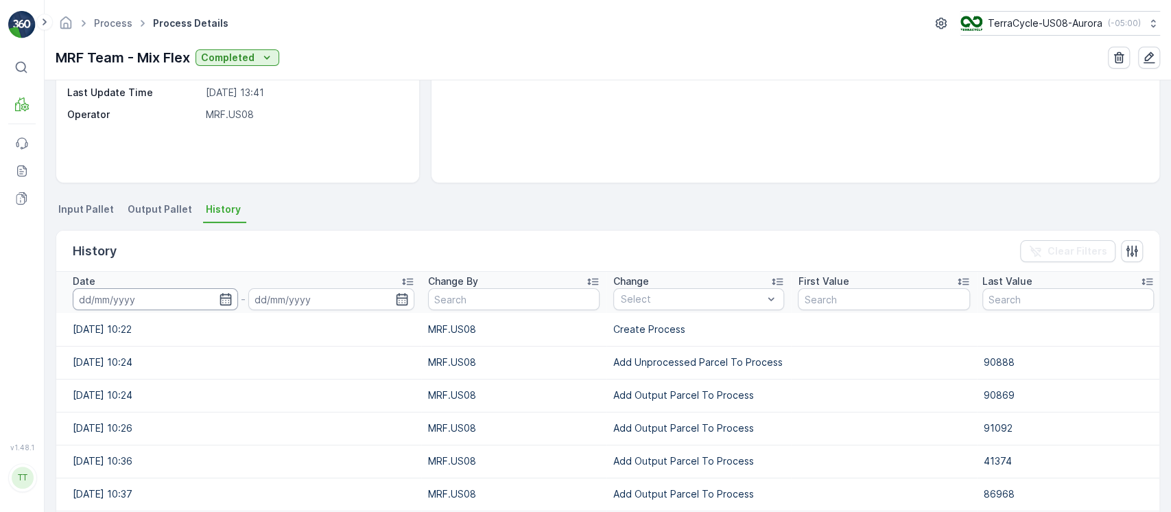
click at [176, 298] on input at bounding box center [155, 299] width 165 height 22
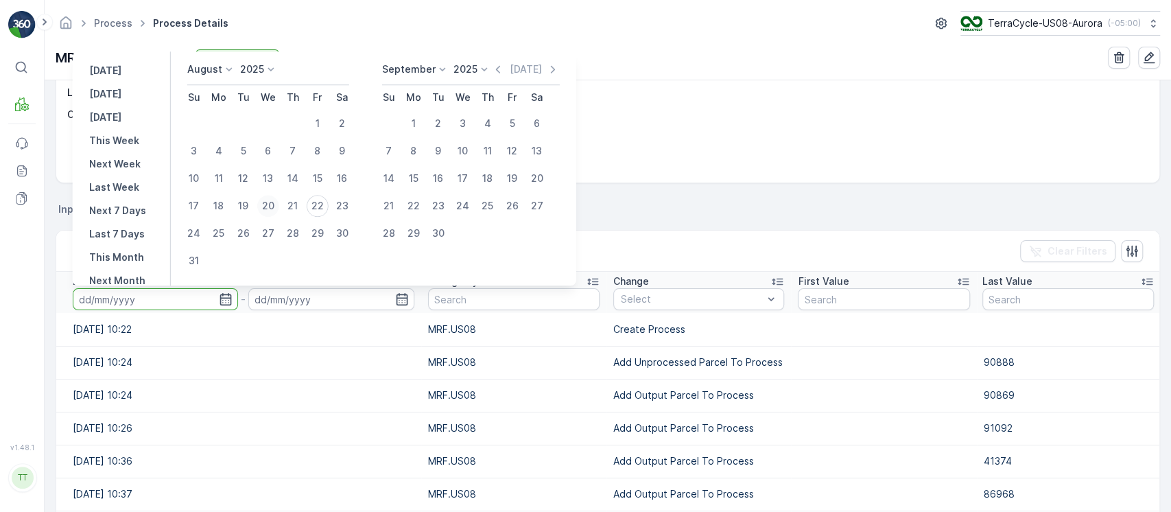
click at [268, 209] on div "20" at bounding box center [268, 206] width 22 height 22
type input "[DATE]"
click at [268, 209] on div "20" at bounding box center [268, 206] width 22 height 22
type input "[DATE]"
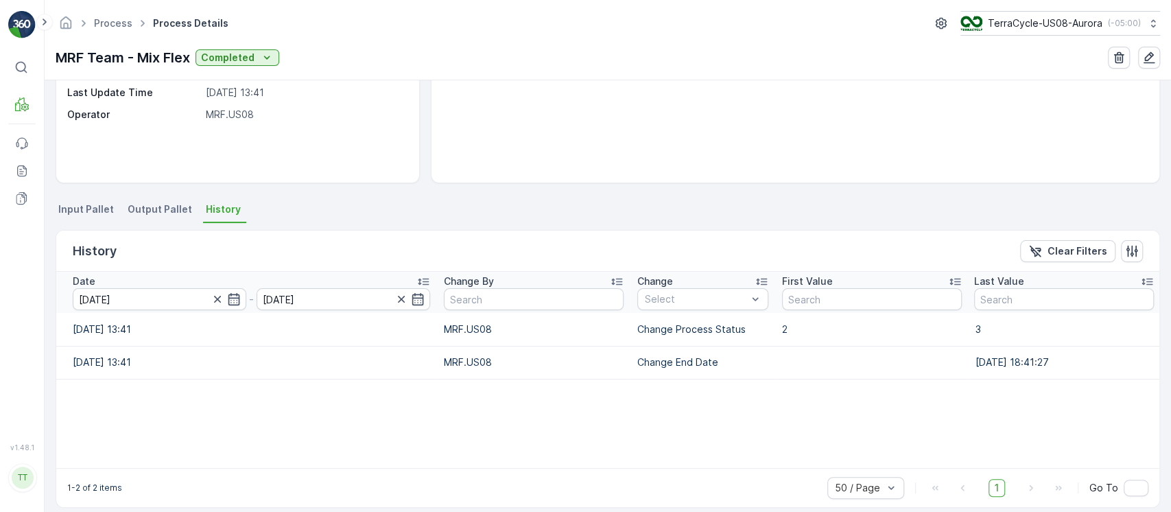
click at [671, 301] on div at bounding box center [696, 299] width 105 height 11
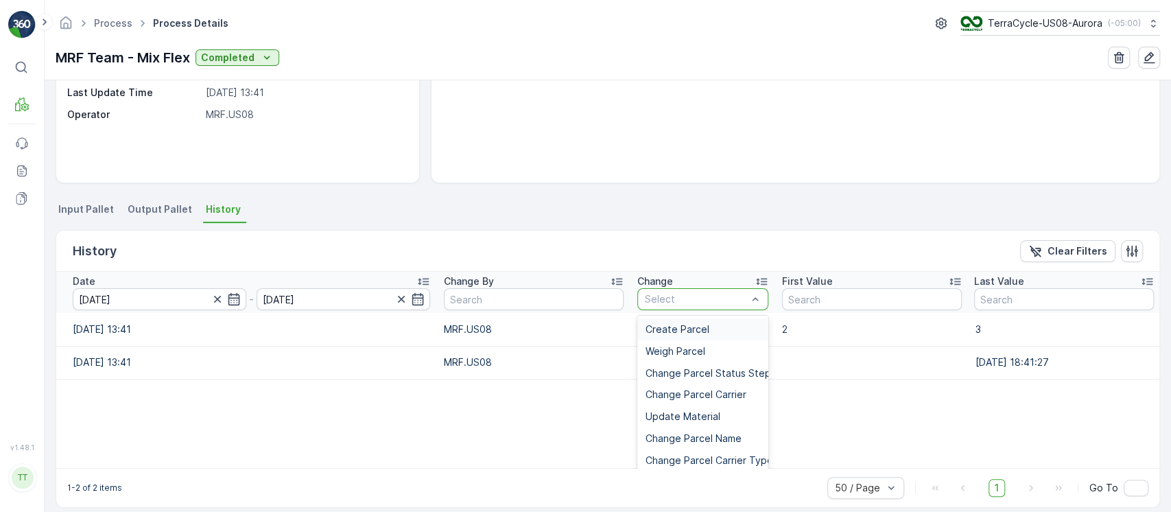
paste input "Add Unprocessed Parcel To Process"
type input "Add Unprocessed Parcel To Process"
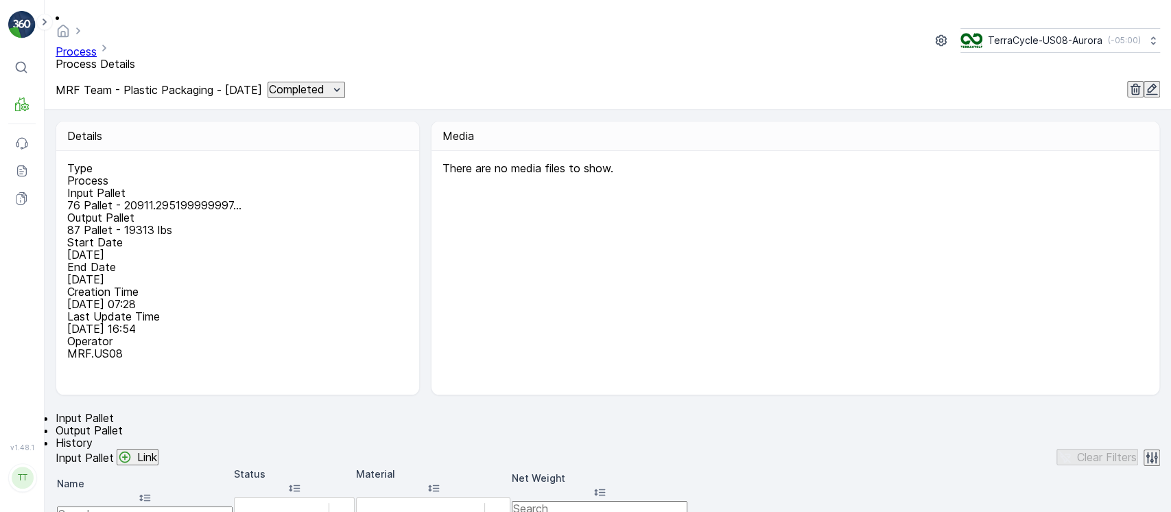
drag, startPoint x: 225, startPoint y: 392, endPoint x: 190, endPoint y: 126, distance: 269.2
click at [93, 436] on span "History" at bounding box center [74, 443] width 37 height 14
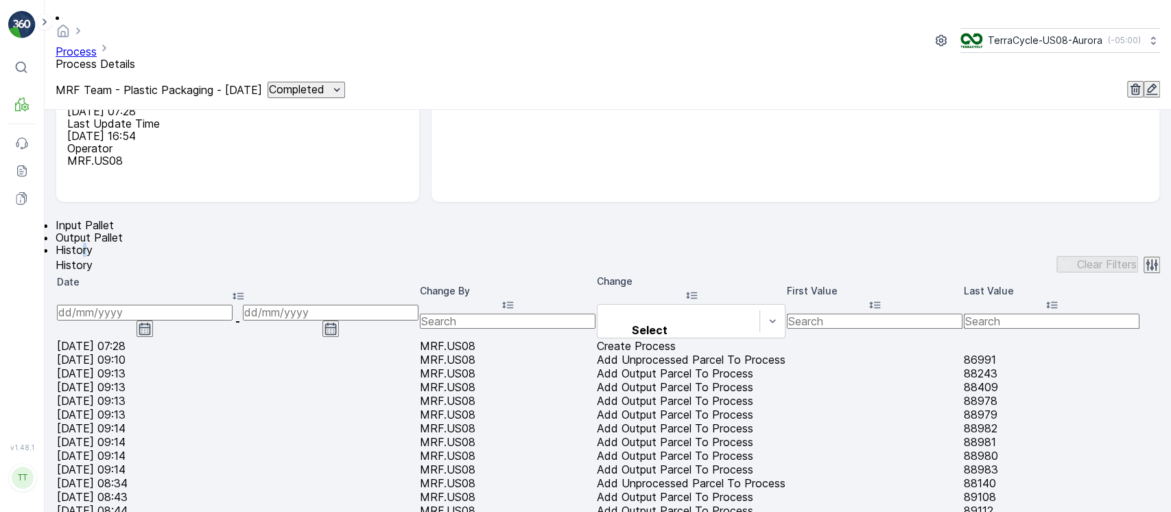
scroll to position [274, 0]
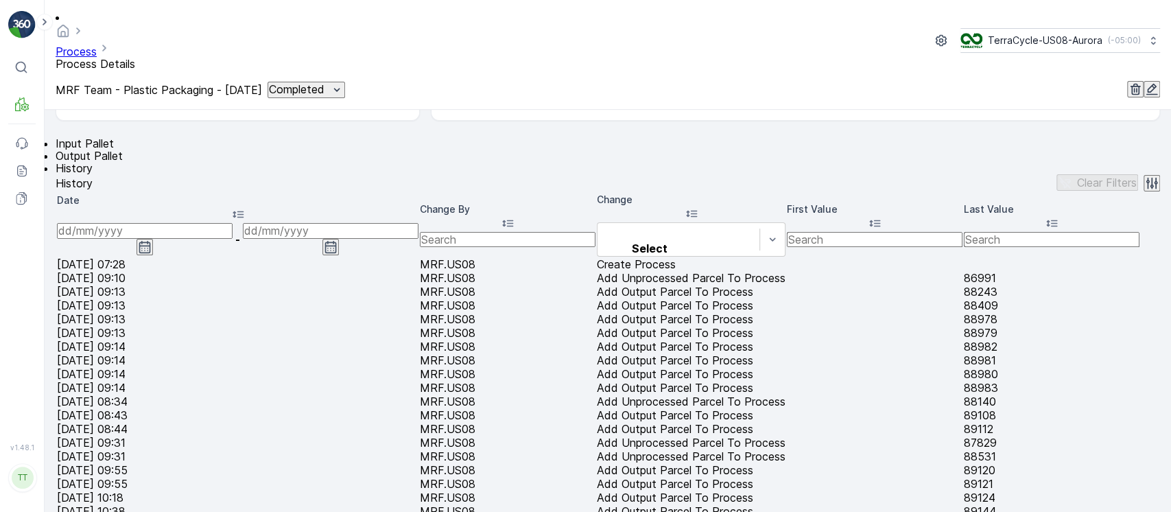
click at [134, 223] on input at bounding box center [145, 230] width 176 height 15
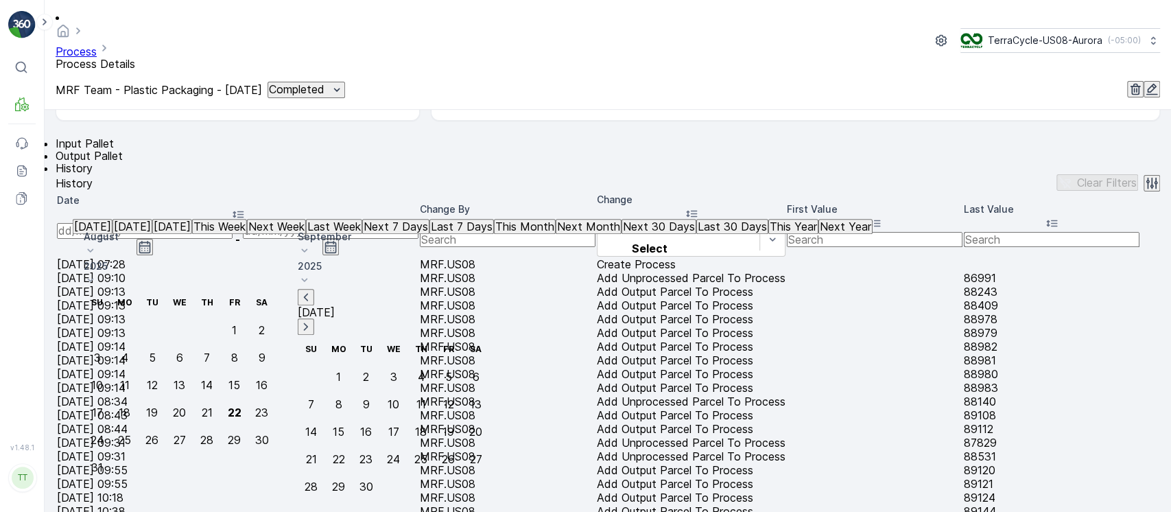
click at [194, 399] on td "20" at bounding box center [179, 412] width 27 height 27
click at [186, 406] on div "20" at bounding box center [179, 412] width 13 height 12
type input "[DATE]"
click at [186, 406] on div "20" at bounding box center [179, 412] width 13 height 12
type input "[DATE]"
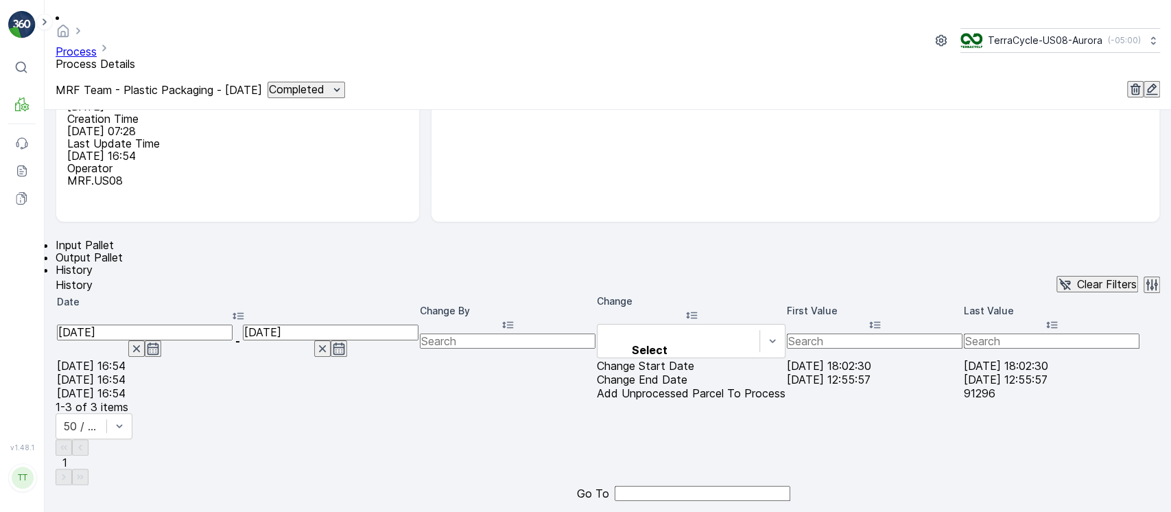
scroll to position [196, 0]
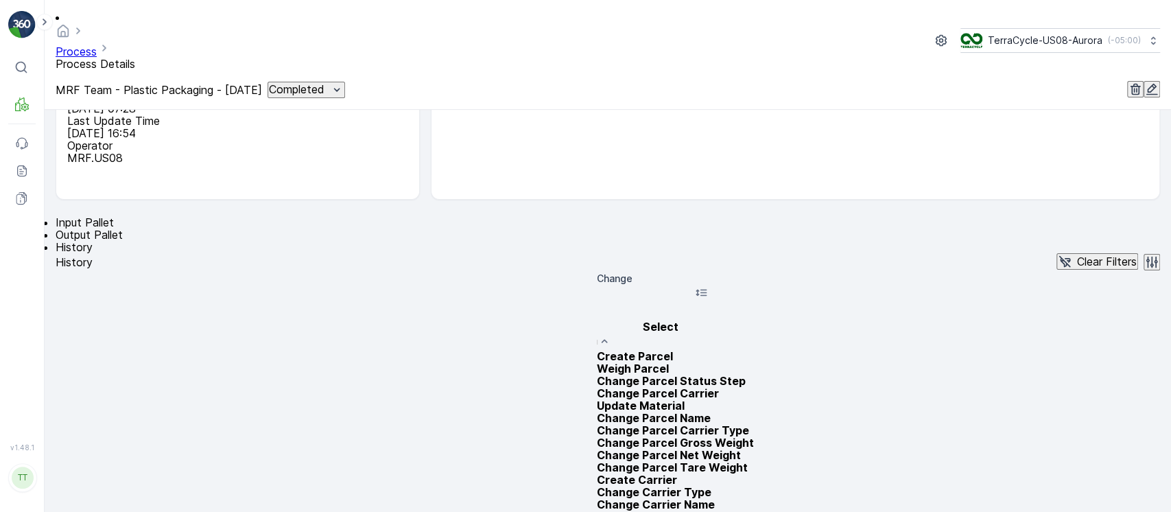
click at [637, 304] on div at bounding box center [701, 311] width 194 height 15
paste input "Add Unprocessed Parcel To Process"
type input "Add Unprocessed Parcel To Process"
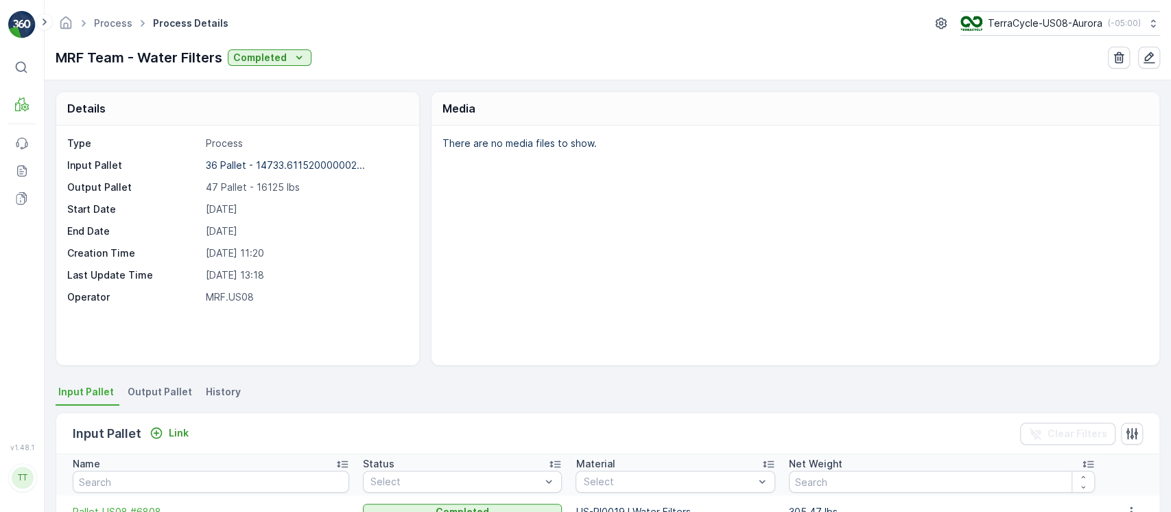
click at [221, 401] on li "History" at bounding box center [224, 393] width 43 height 23
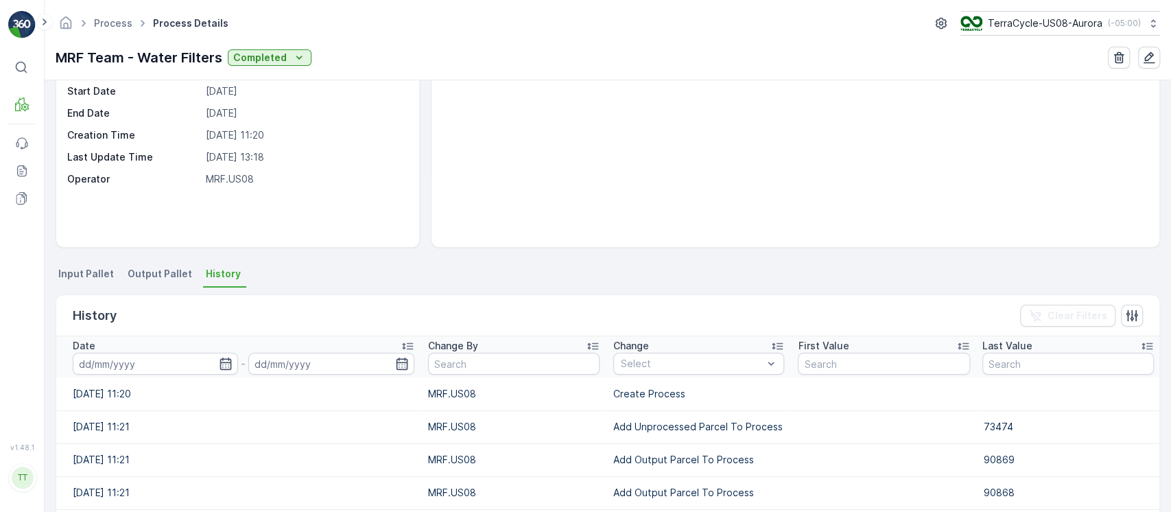
scroll to position [274, 0]
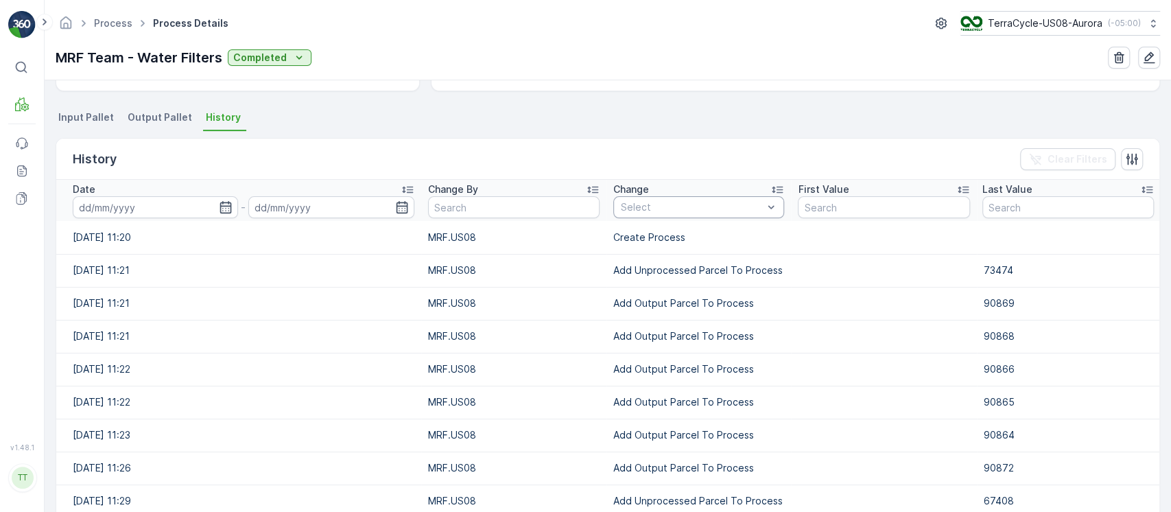
drag, startPoint x: 688, startPoint y: 189, endPoint x: 688, endPoint y: 196, distance: 7.5
click at [688, 193] on div "Change" at bounding box center [698, 190] width 171 height 14
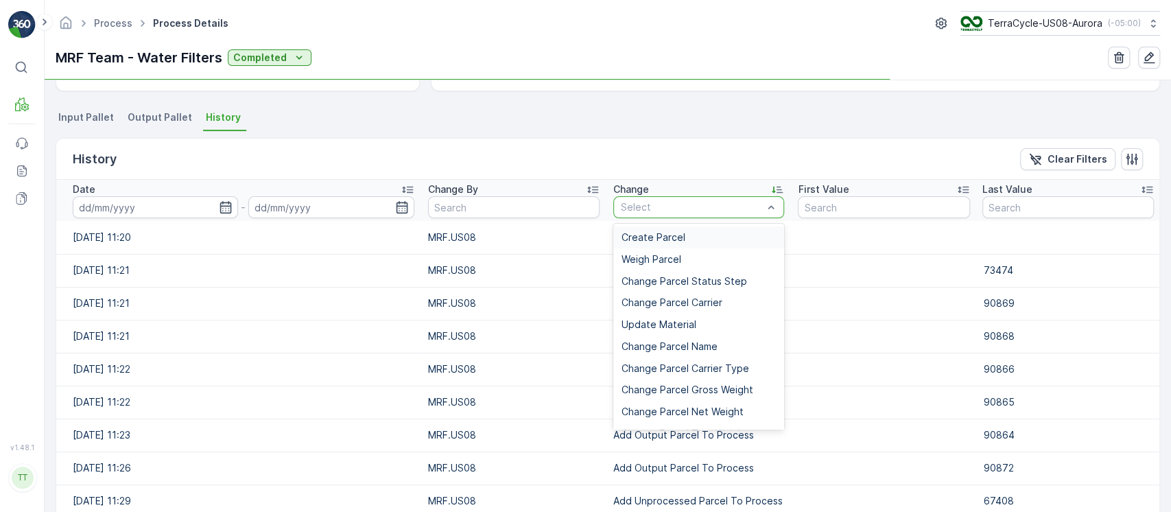
click at [692, 206] on div at bounding box center [692, 207] width 145 height 11
paste input "Add Unprocessed Parcel To Process"
type input "Add Unprocessed Parcel To Process"
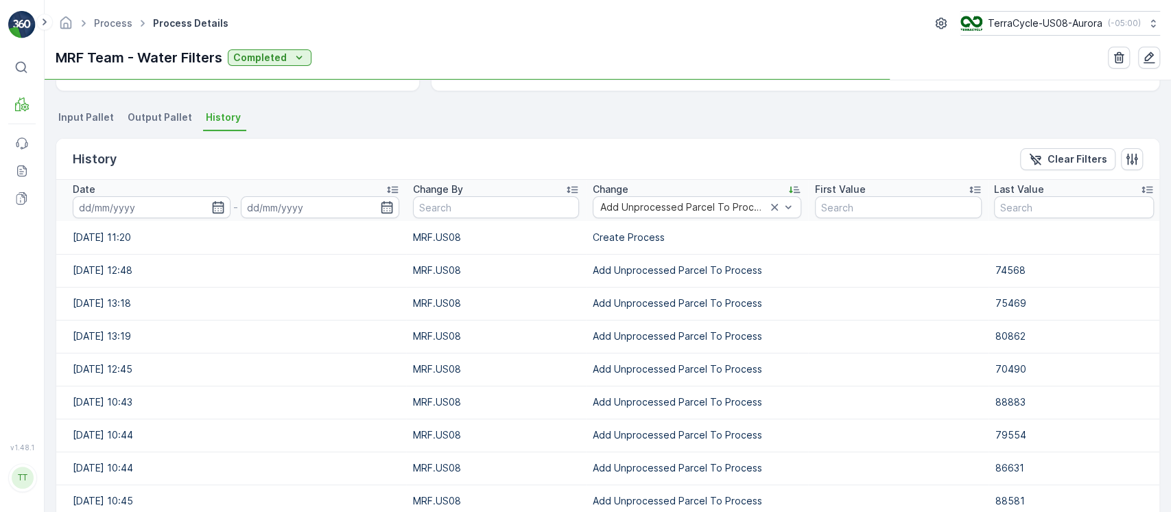
click at [143, 204] on input at bounding box center [152, 207] width 158 height 22
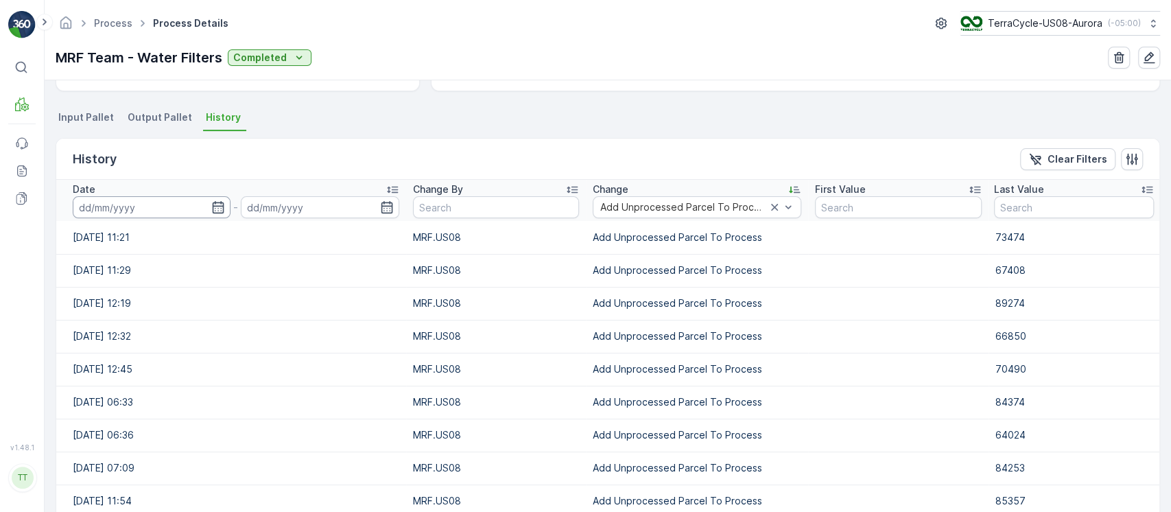
click at [148, 213] on input at bounding box center [152, 207] width 158 height 22
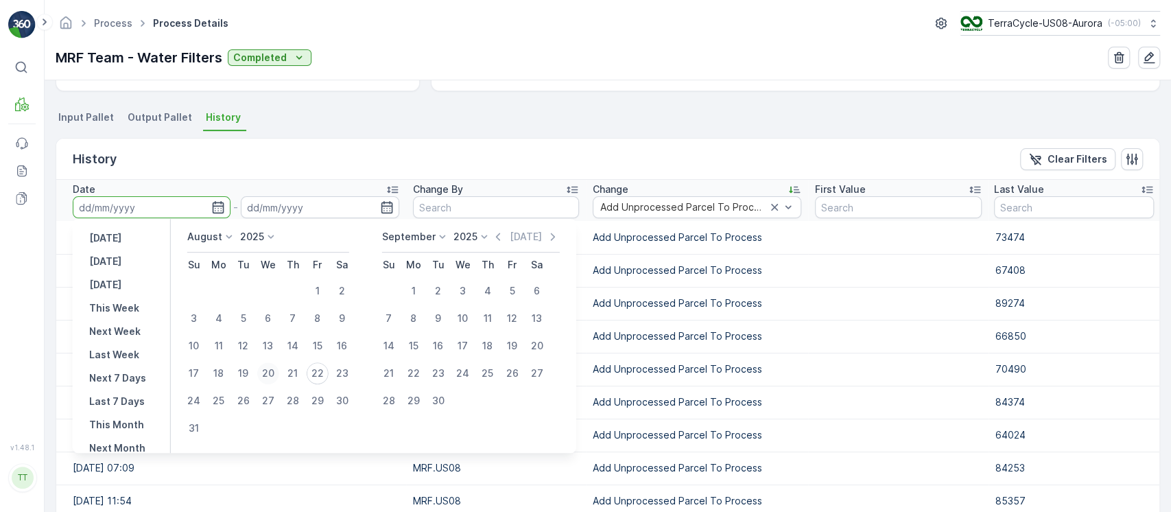
click at [274, 379] on div "20" at bounding box center [268, 373] width 22 height 22
type input "[DATE]"
click at [274, 379] on div "20" at bounding box center [268, 373] width 22 height 22
type input "[DATE]"
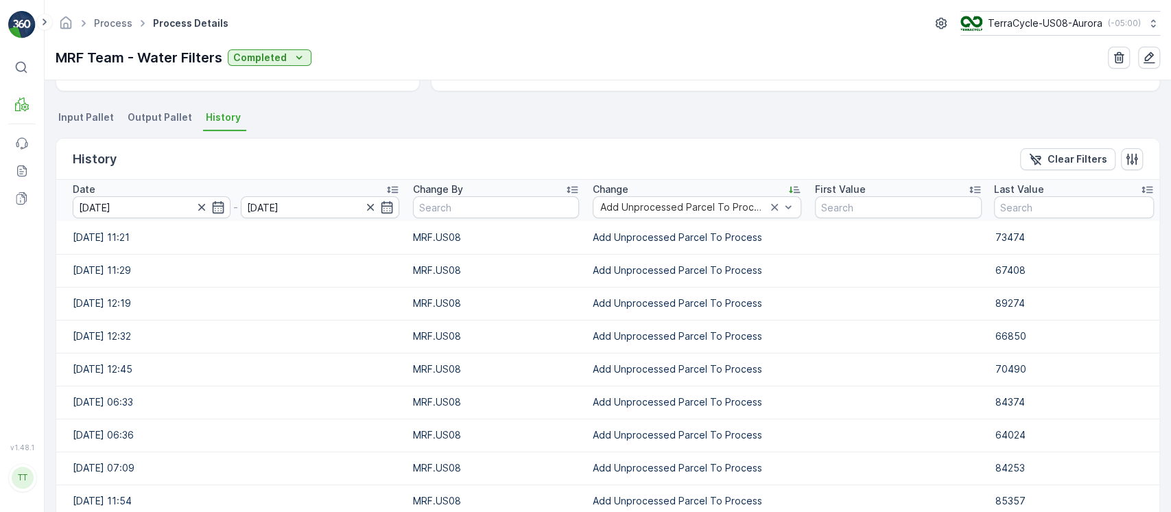
click at [274, 376] on td "08.08.2025 12:45" at bounding box center [231, 369] width 350 height 33
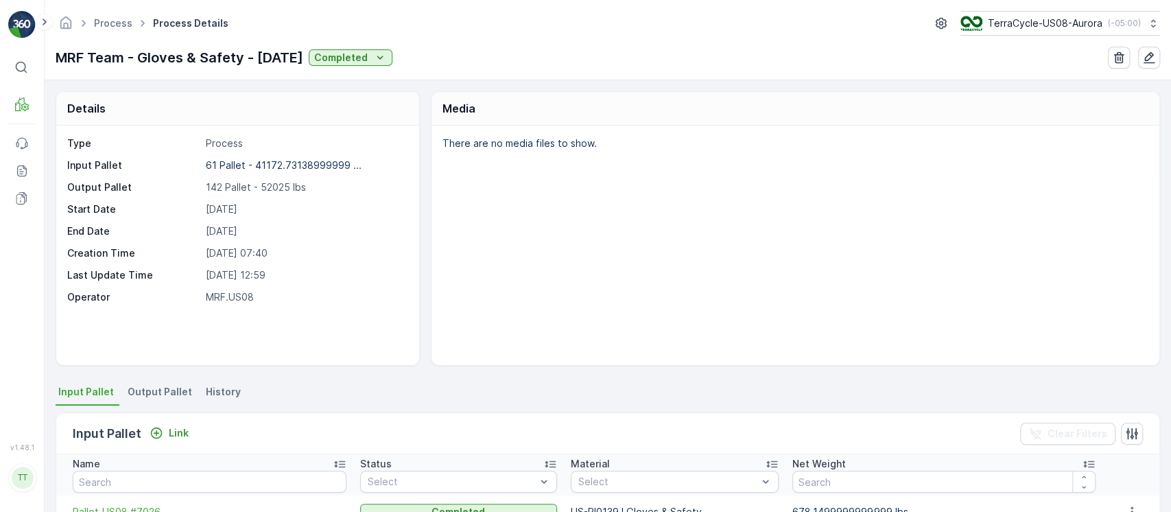
click at [216, 384] on li "History" at bounding box center [224, 393] width 43 height 23
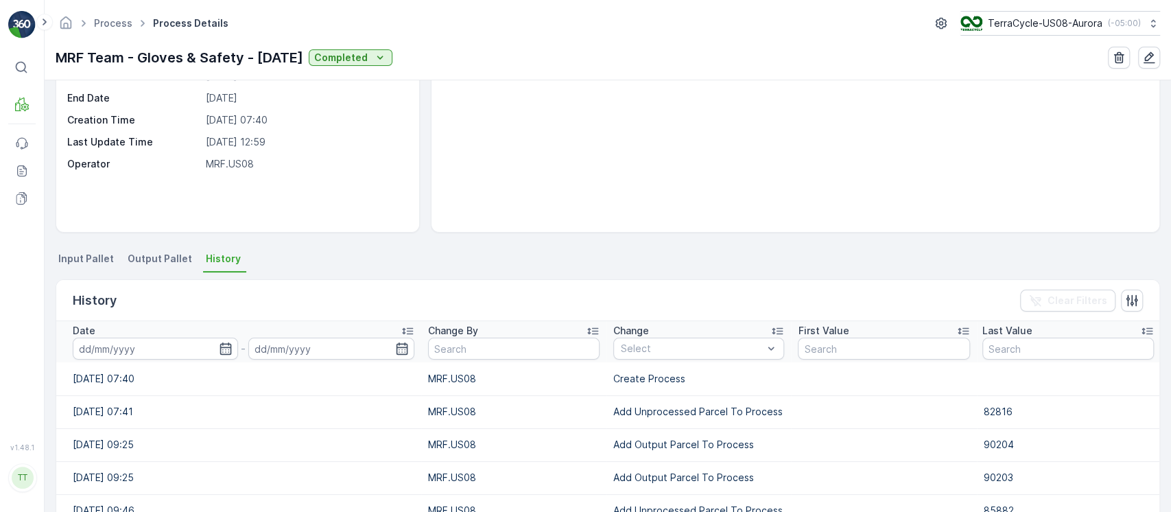
scroll to position [183, 0]
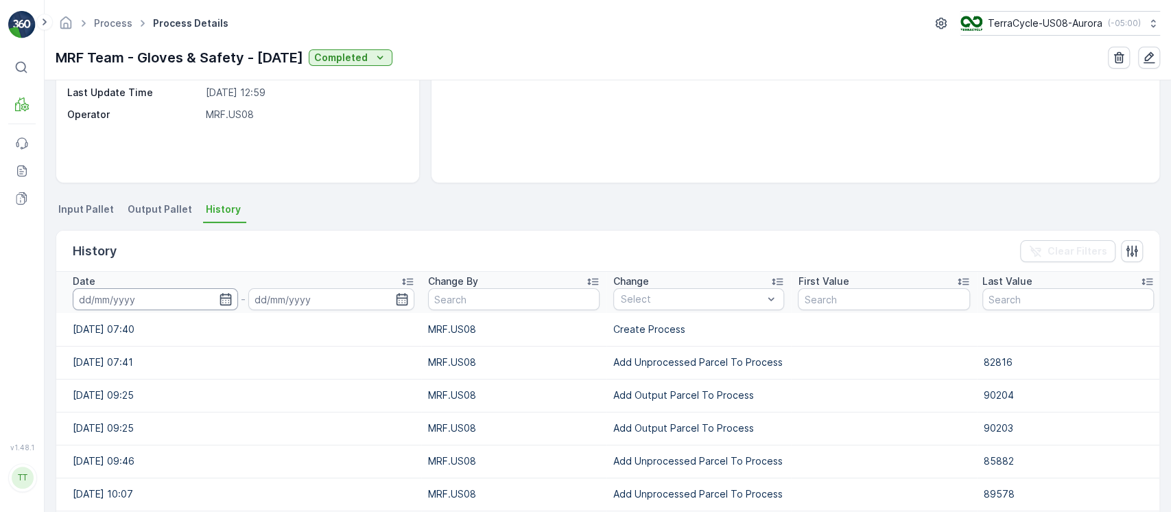
click at [165, 305] on input at bounding box center [155, 299] width 165 height 22
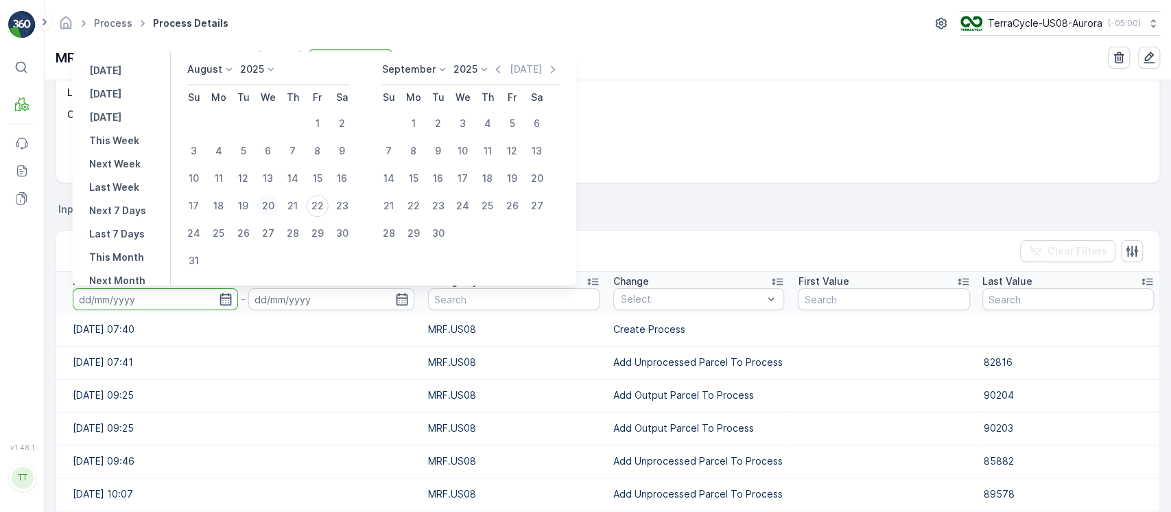
click at [266, 204] on div "20" at bounding box center [268, 206] width 22 height 22
type input "[DATE]"
click at [266, 204] on div "20" at bounding box center [268, 206] width 22 height 22
type input "[DATE]"
